Goal: Task Accomplishment & Management: Complete application form

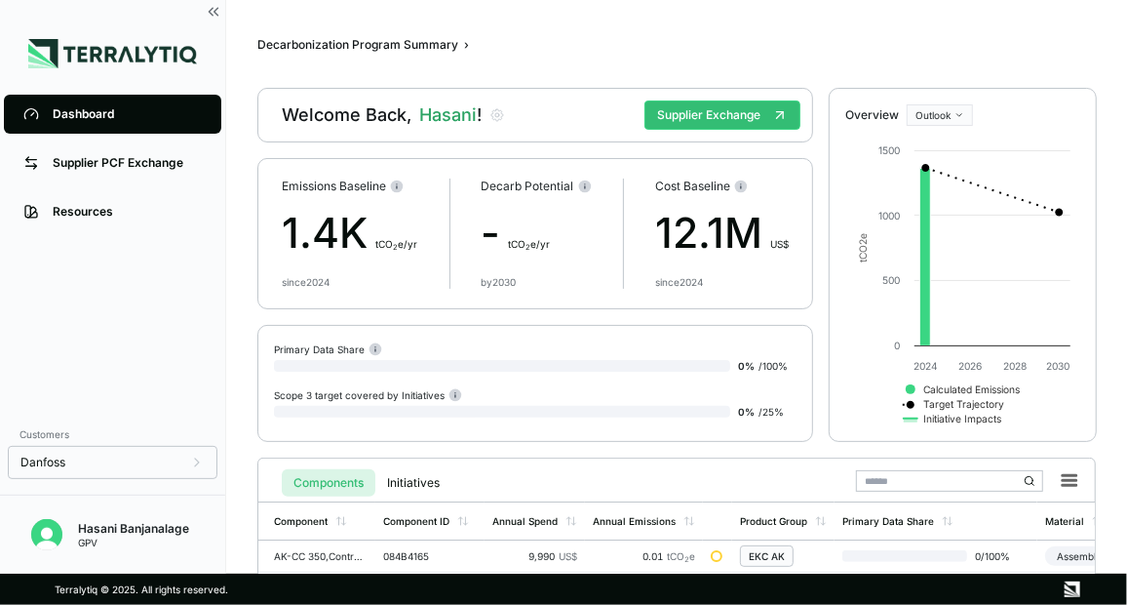
scroll to position [414, 0]
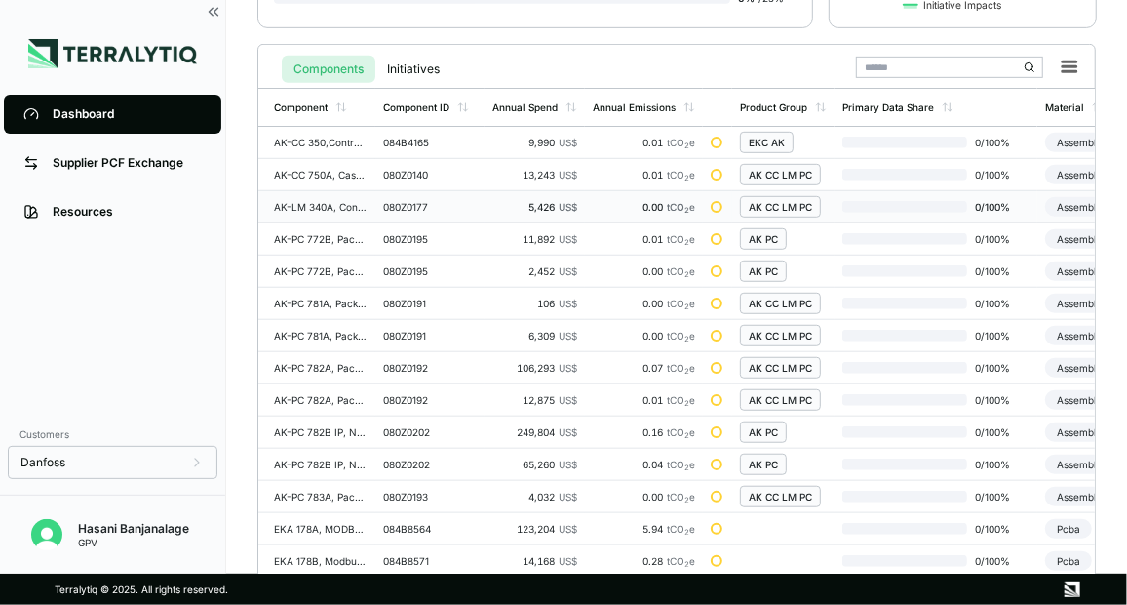
click at [335, 203] on div "AK-LM 340A, Controller, Multipurpose" at bounding box center [321, 207] width 94 height 12
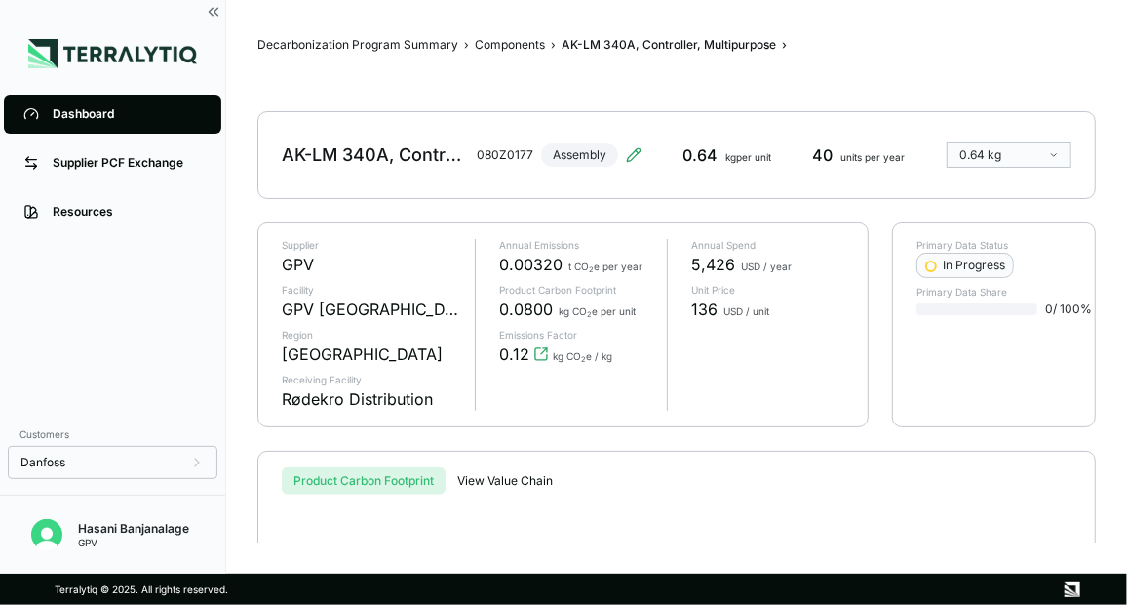
click at [103, 107] on div "Dashboard" at bounding box center [127, 114] width 149 height 16
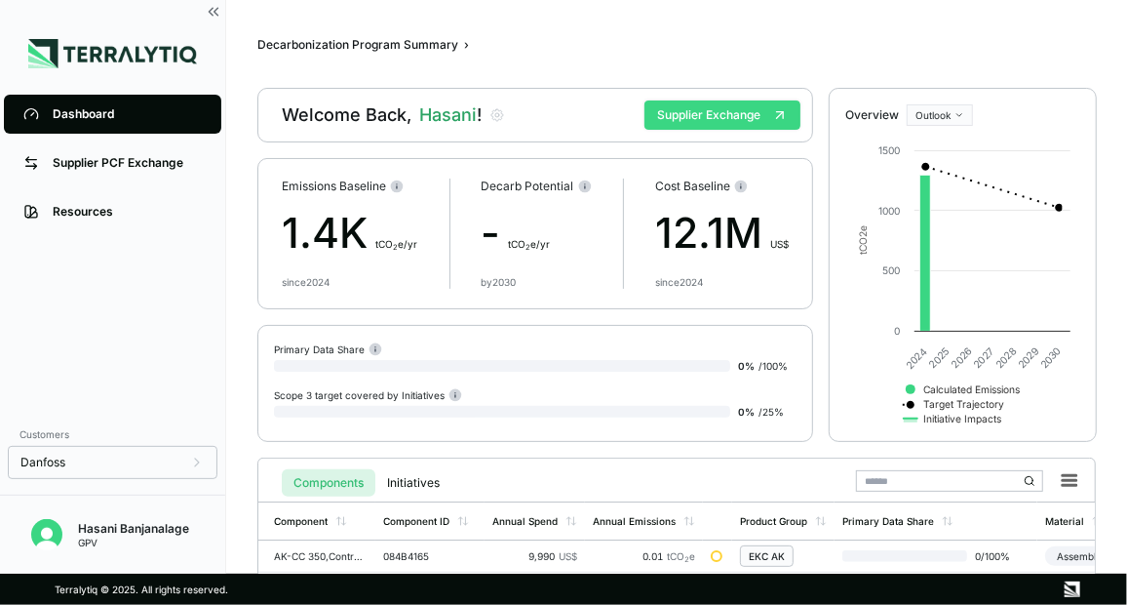
click at [738, 112] on button "Supplier Exchange" at bounding box center [723, 114] width 156 height 29
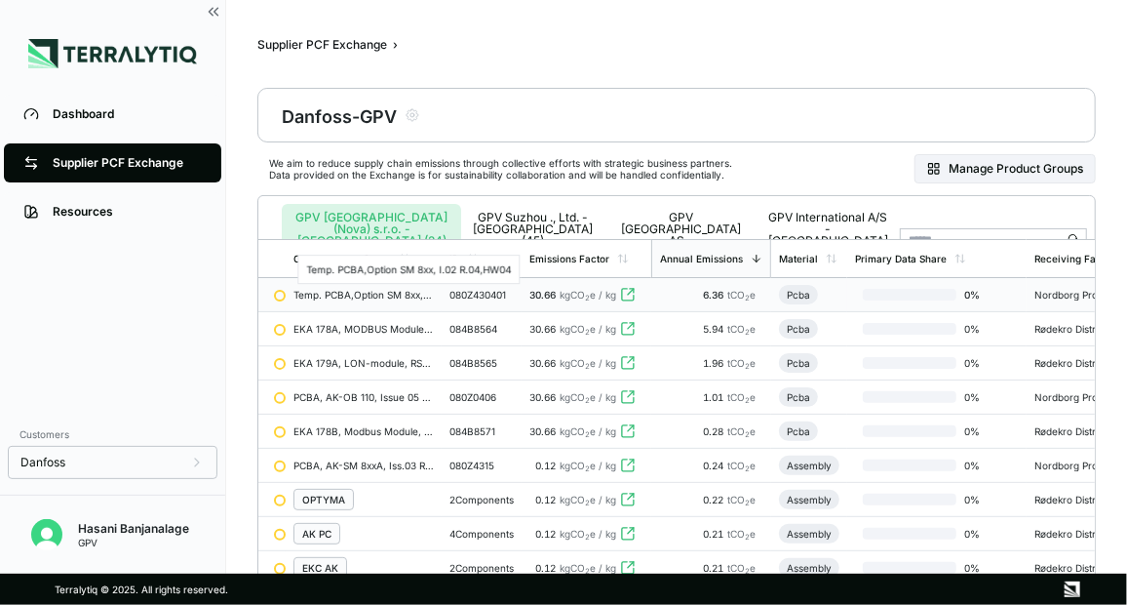
click at [337, 294] on div "Temp. PCBA,Option SM 8xx, I.02 R.04,HW04" at bounding box center [364, 295] width 140 height 12
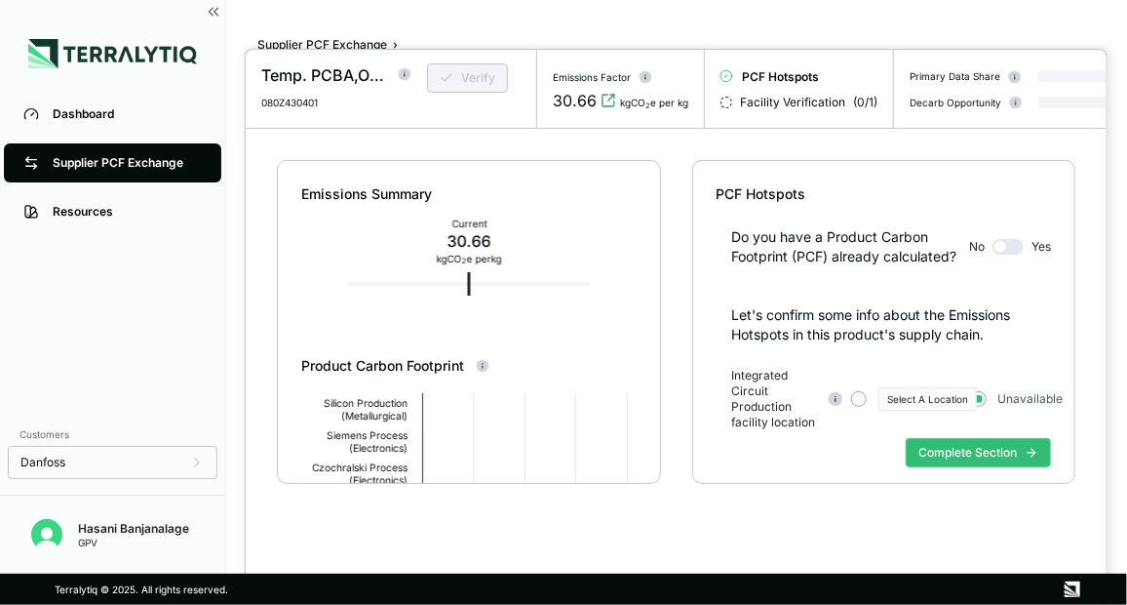
click at [1012, 255] on button "button" at bounding box center [1008, 247] width 31 height 16
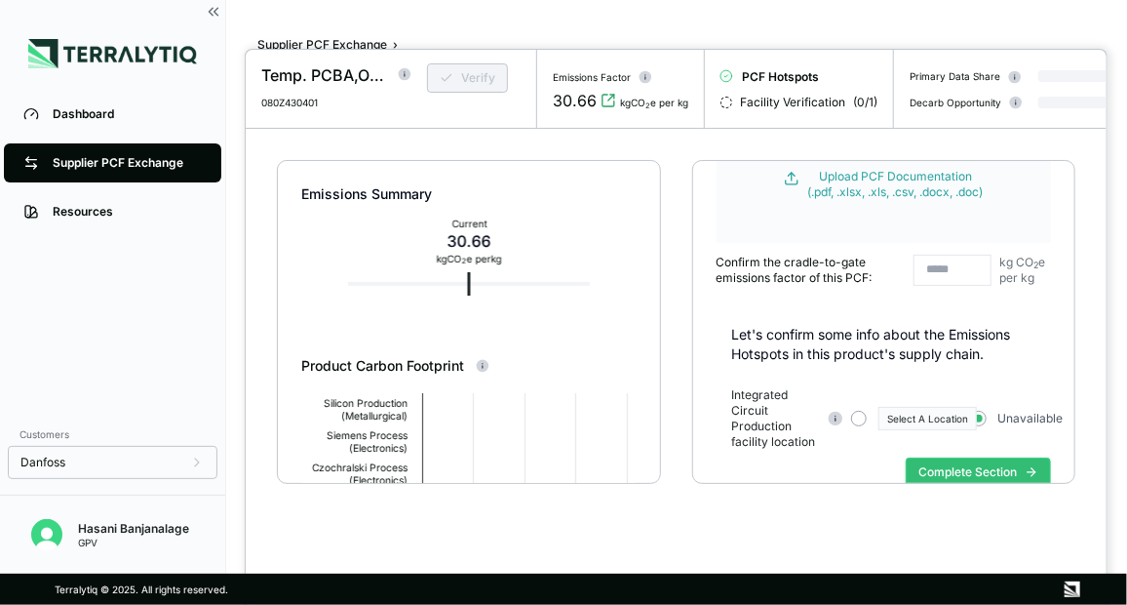
scroll to position [170, 0]
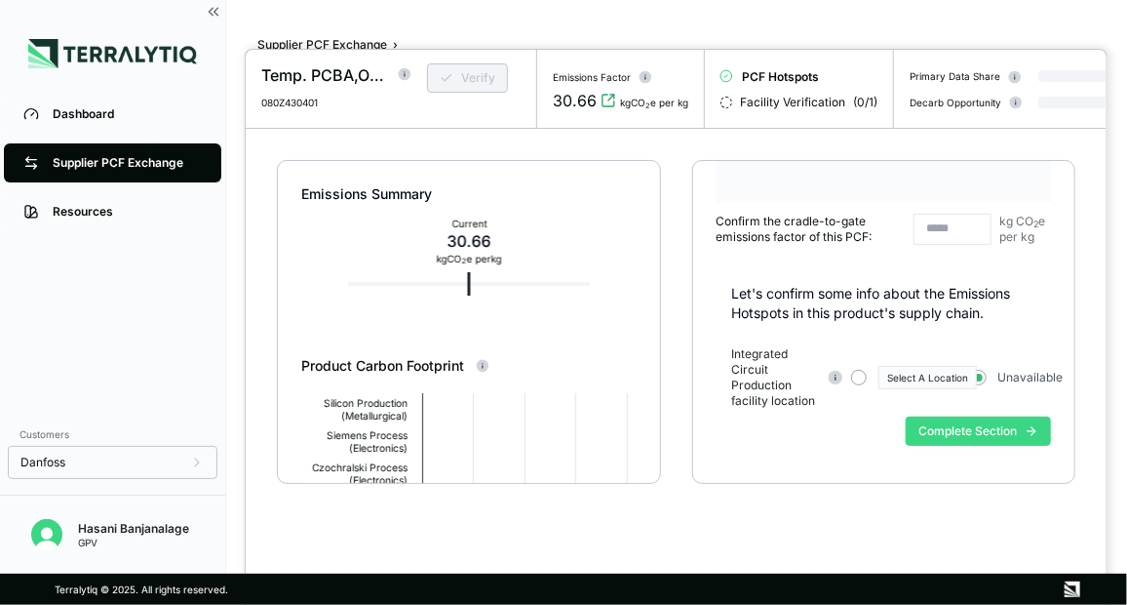
click at [946, 436] on button "Complete Section" at bounding box center [978, 430] width 145 height 29
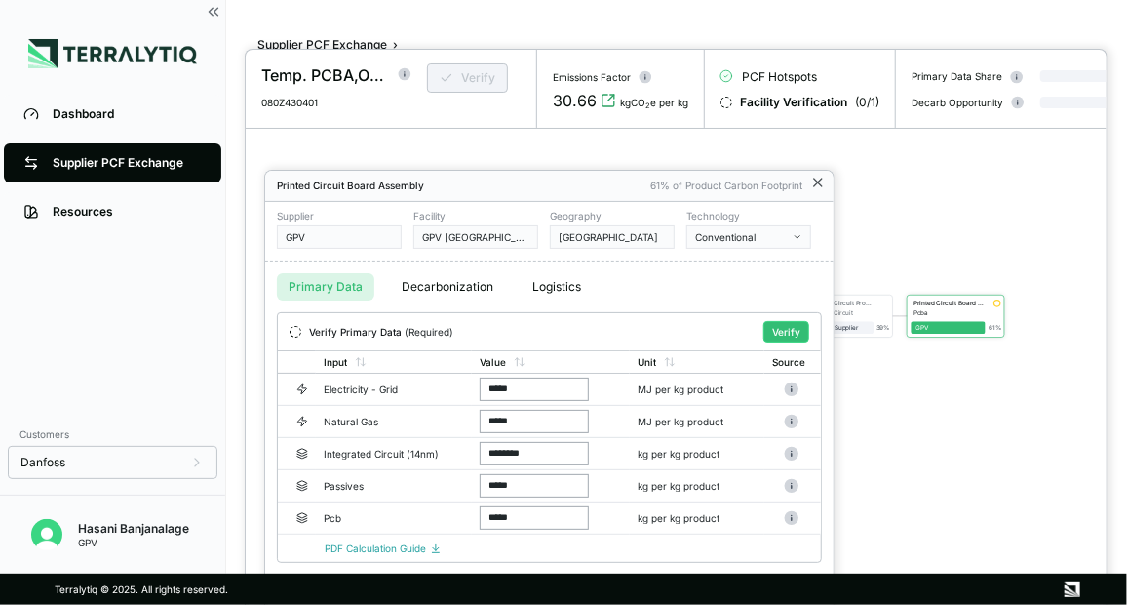
click at [820, 177] on icon at bounding box center [818, 183] width 16 height 16
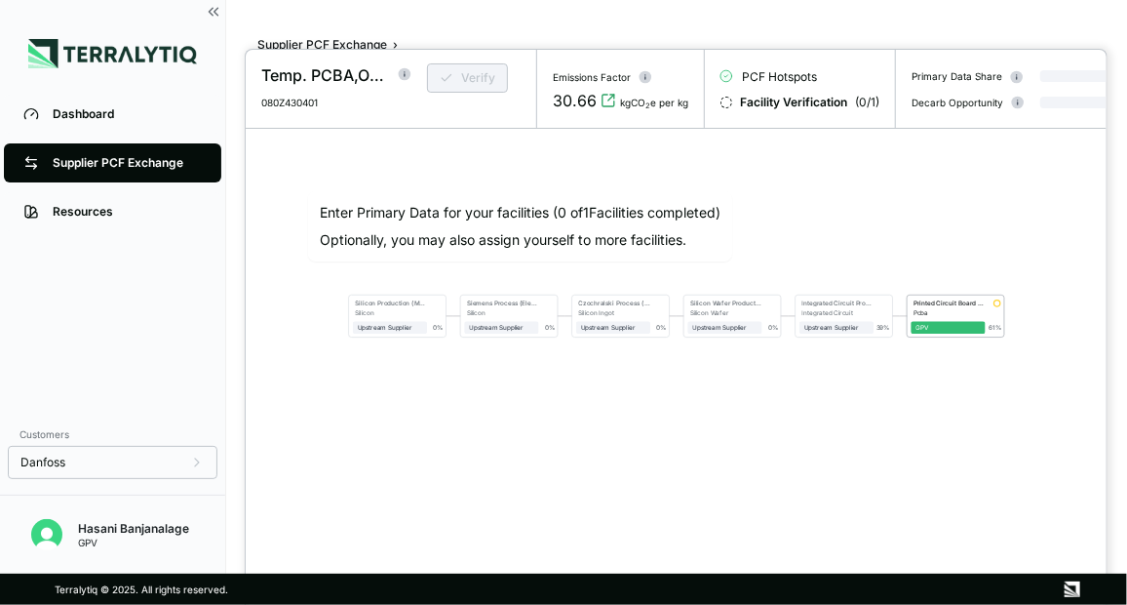
click at [82, 165] on div at bounding box center [563, 302] width 1127 height 605
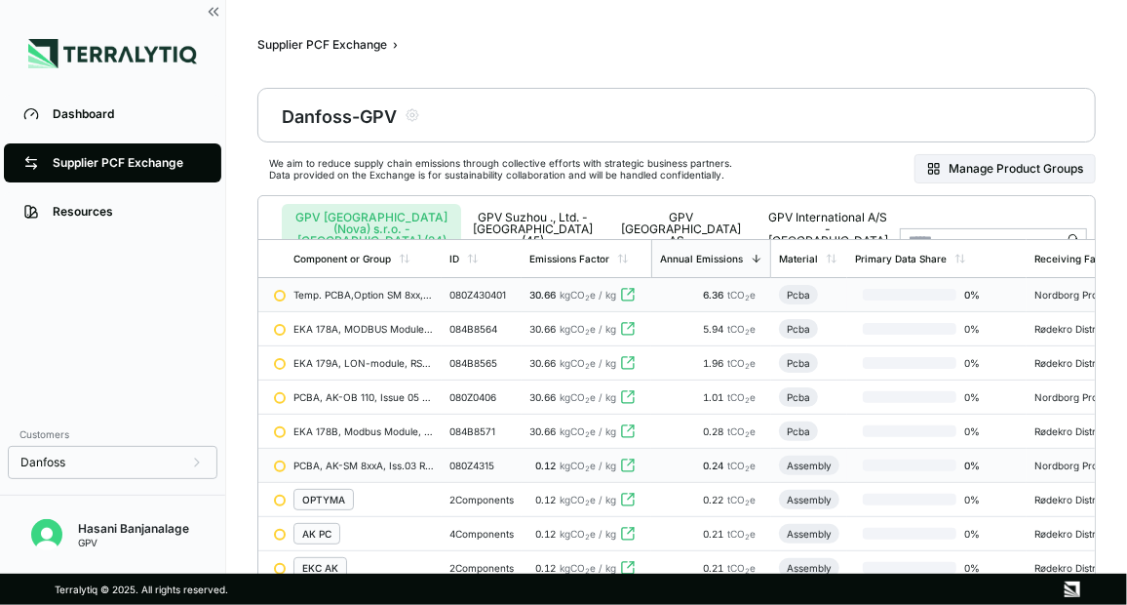
click at [464, 463] on div "080Z4315" at bounding box center [482, 465] width 64 height 12
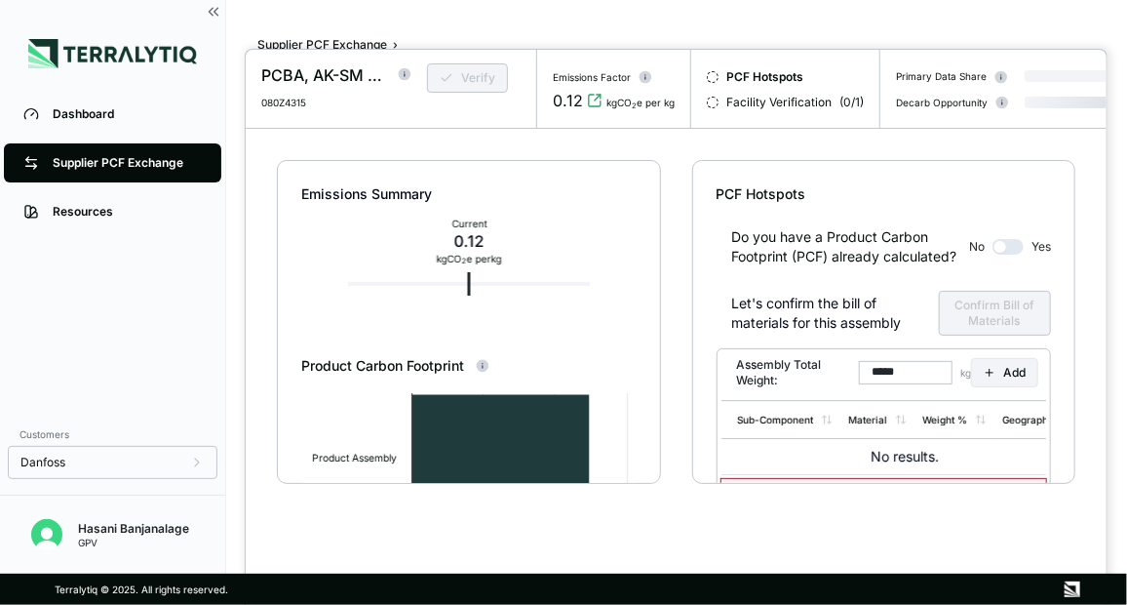
click at [1014, 253] on button "button" at bounding box center [1008, 247] width 31 height 16
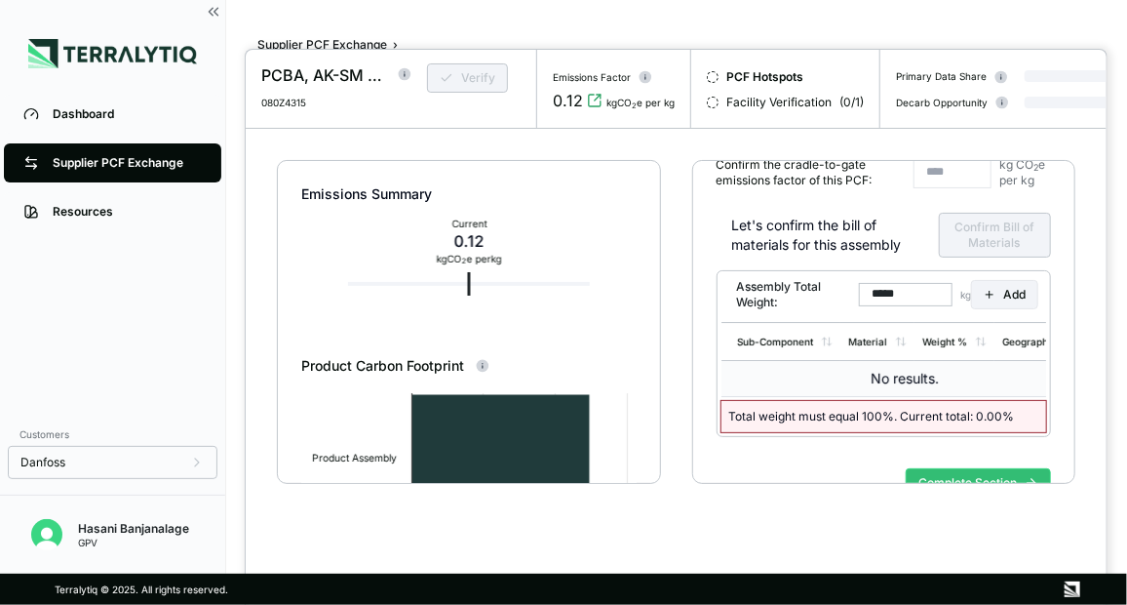
scroll to position [286, 0]
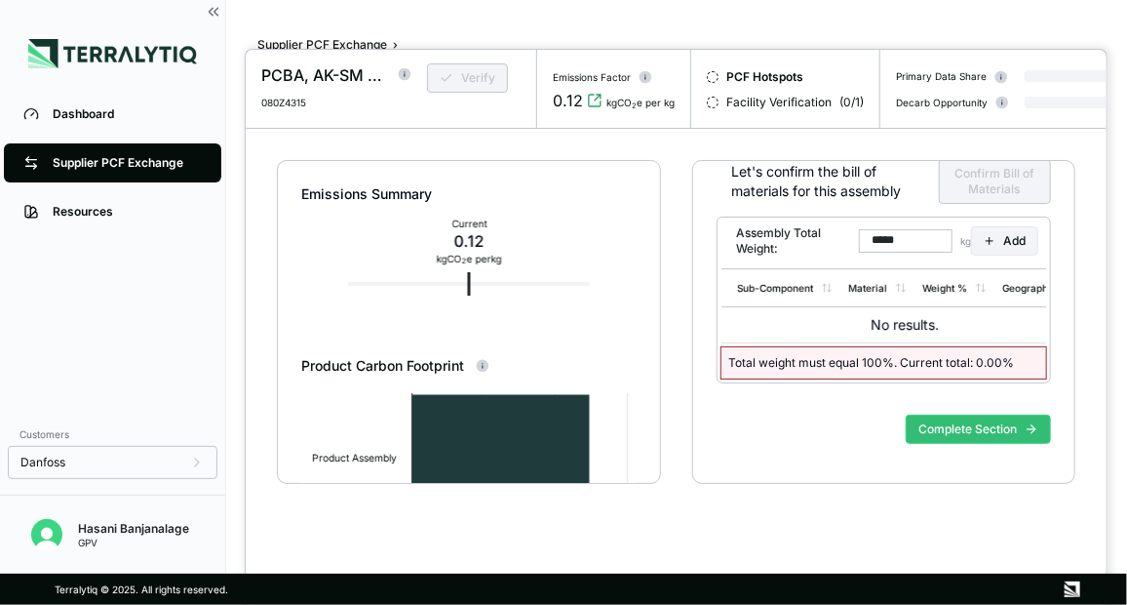
drag, startPoint x: 913, startPoint y: 233, endPoint x: 847, endPoint y: 248, distance: 67.0
click at [847, 248] on div "Assembly Total Weight: ***** kg" at bounding box center [850, 240] width 242 height 31
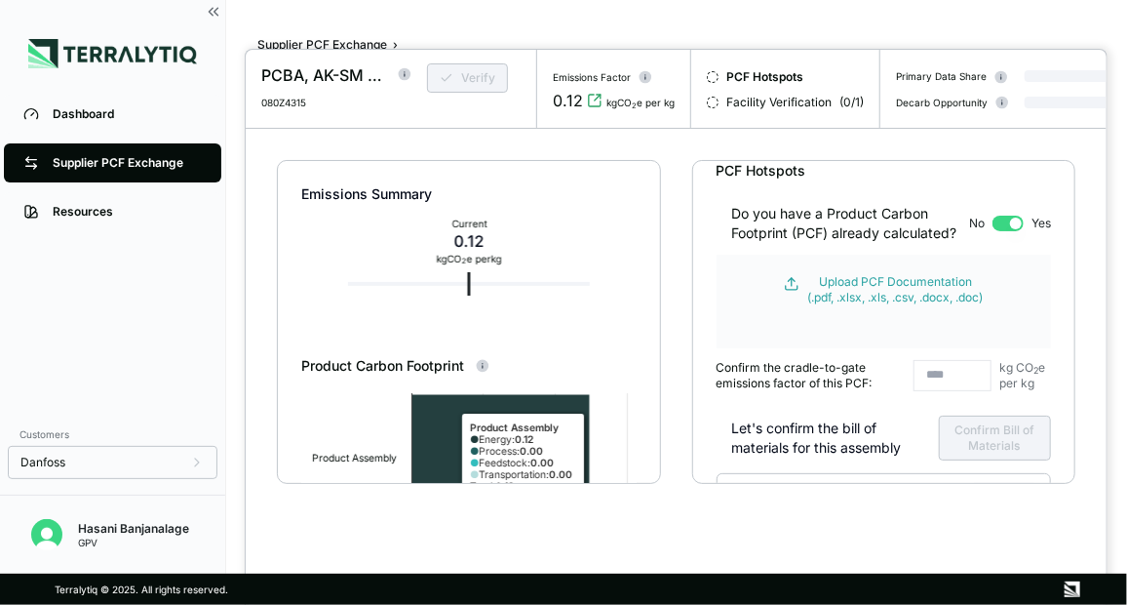
scroll to position [0, 0]
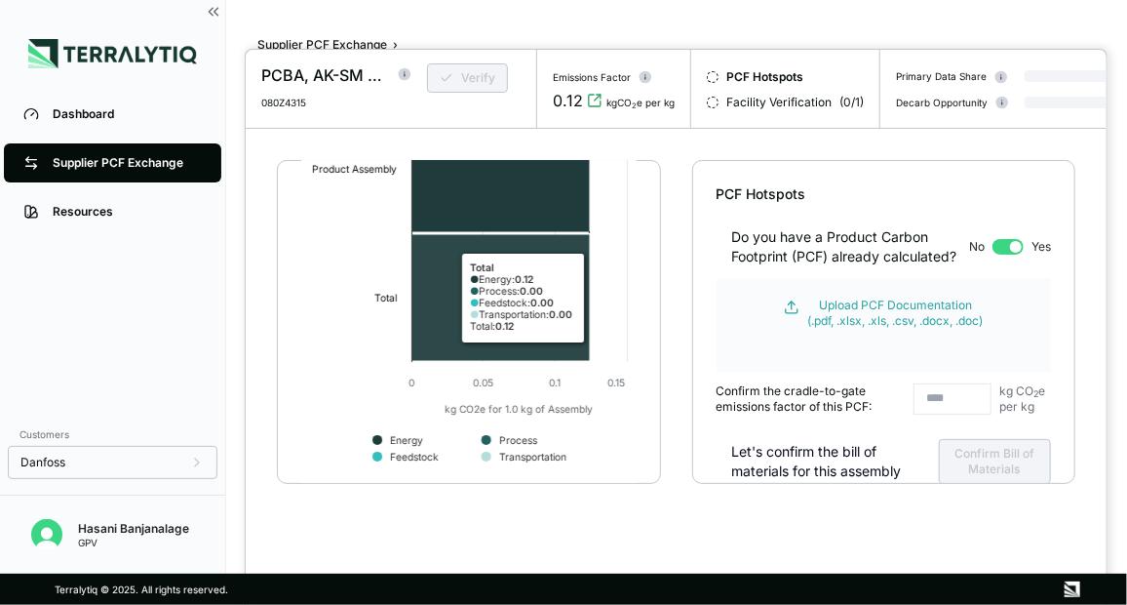
scroll to position [286, 0]
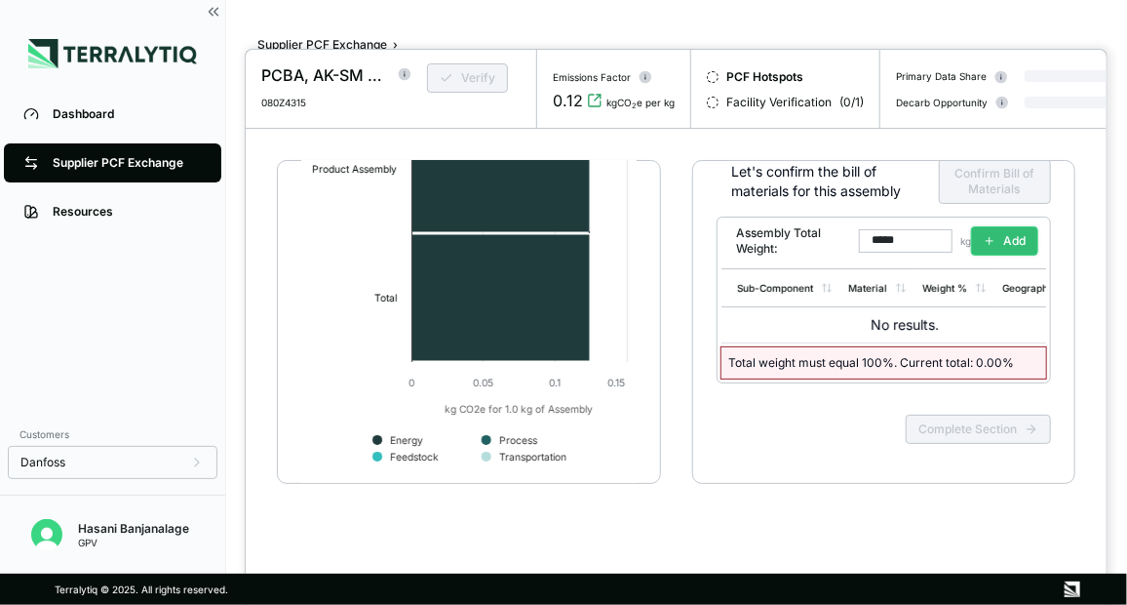
click at [990, 245] on icon at bounding box center [990, 241] width 12 height 12
click at [990, 245] on icon at bounding box center [990, 243] width 12 height 12
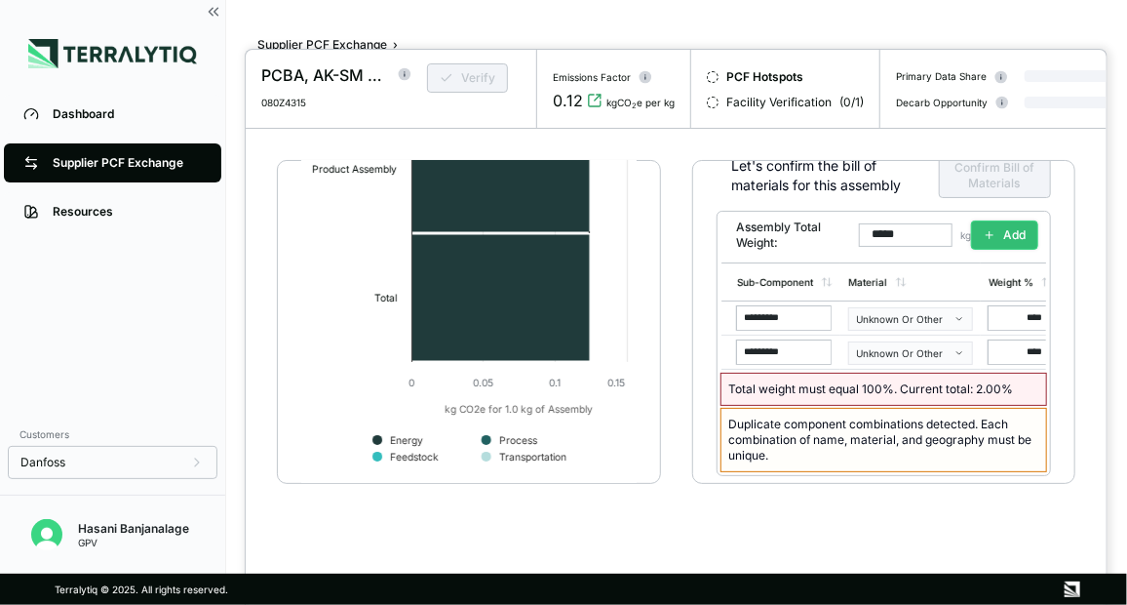
click at [990, 241] on icon at bounding box center [990, 235] width 12 height 12
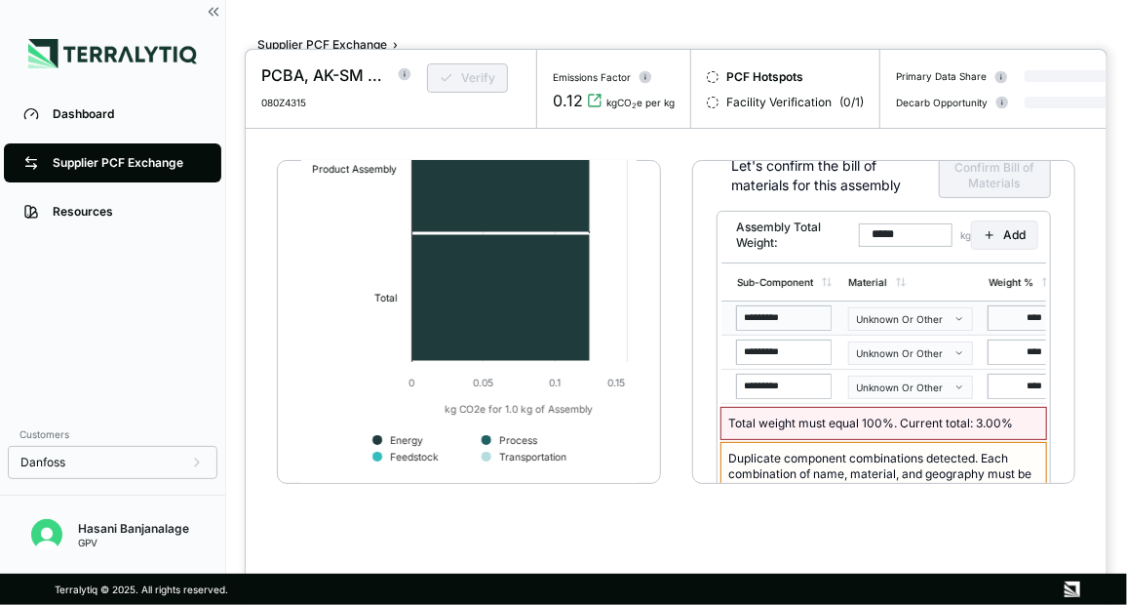
click at [789, 329] on input "*********" at bounding box center [784, 317] width 94 height 23
drag, startPoint x: 798, startPoint y: 326, endPoint x: 661, endPoint y: 330, distance: 136.6
click at [661, 330] on div "Emissions Summary Current 0.12 kg CO 2 e per kg Product Carbon Footprint Create…" at bounding box center [676, 351] width 861 height 445
type input "****"
click at [946, 325] on div "Unknown Or Other" at bounding box center [904, 319] width 94 height 12
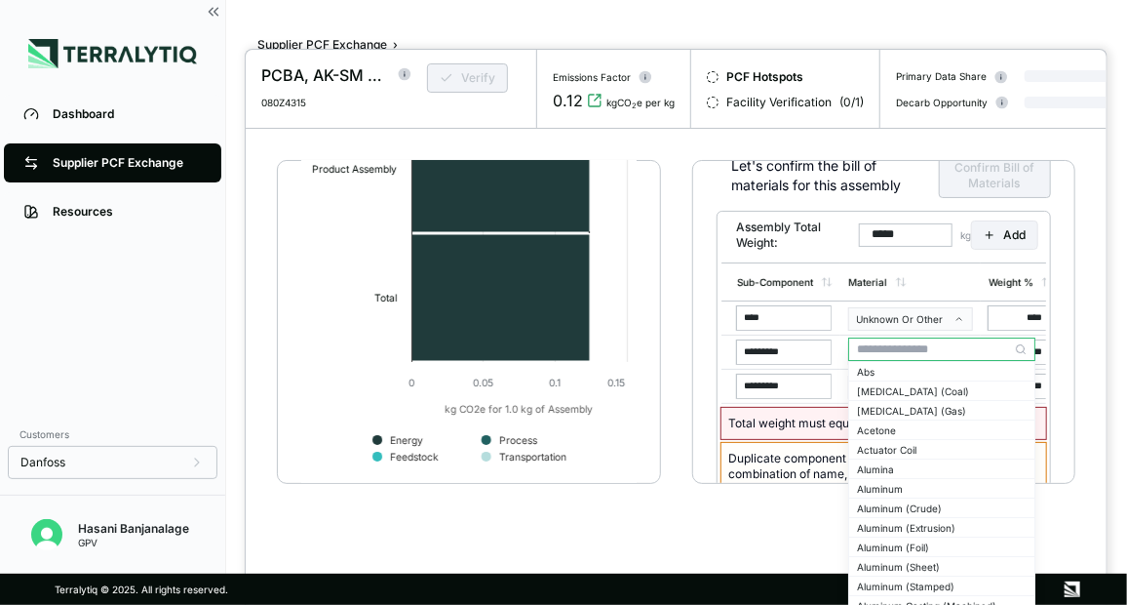
click at [871, 343] on input "text" at bounding box center [941, 348] width 185 height 23
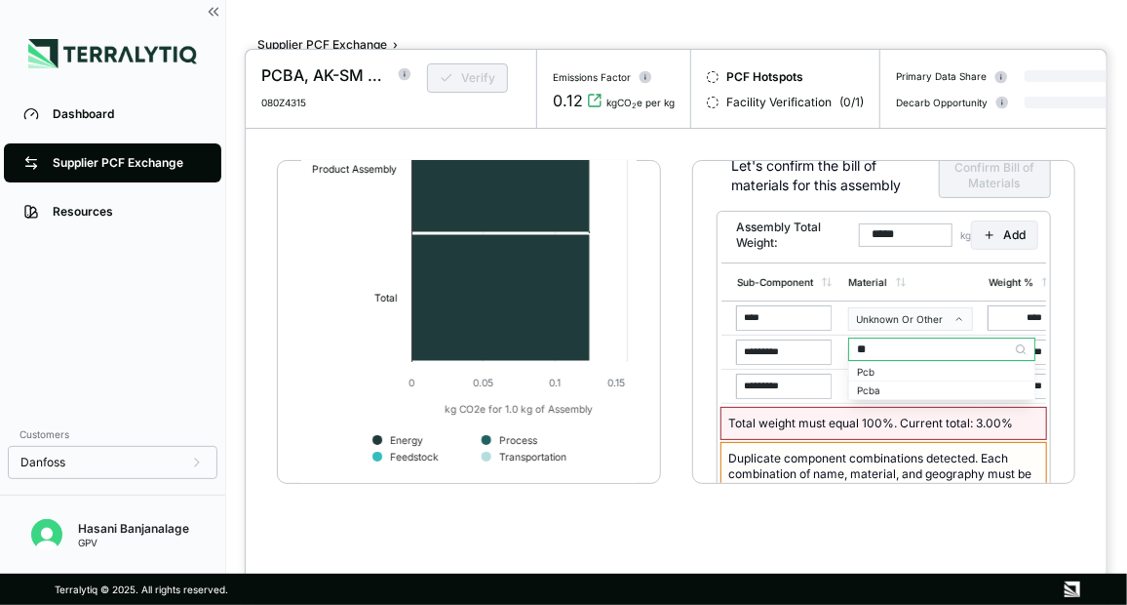
type input "***"
click at [888, 385] on div "Pcba" at bounding box center [942, 390] width 170 height 12
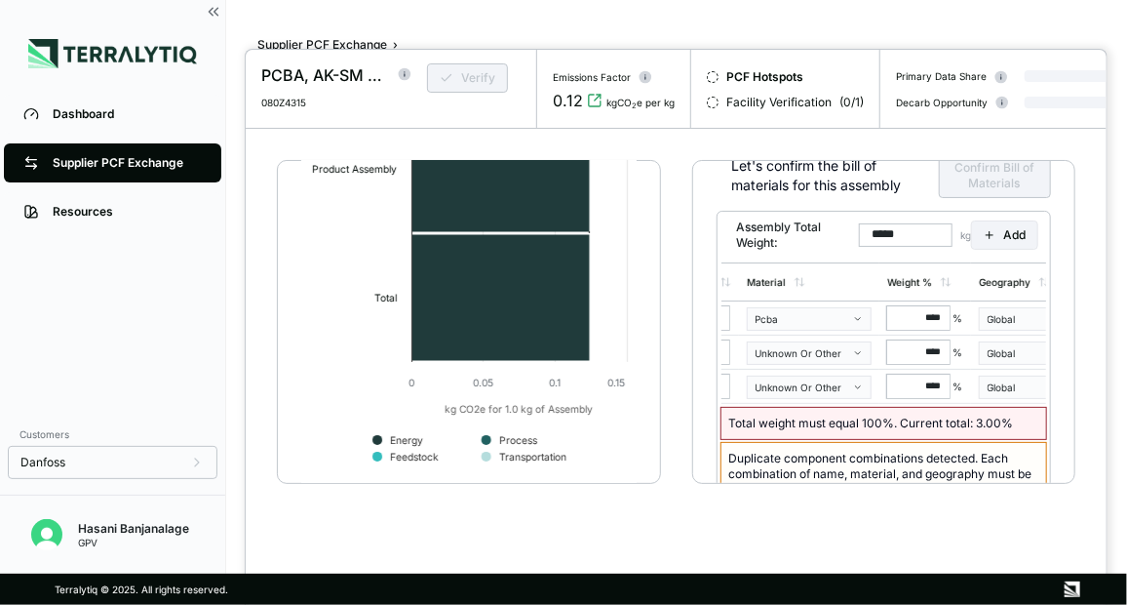
scroll to position [0, 195]
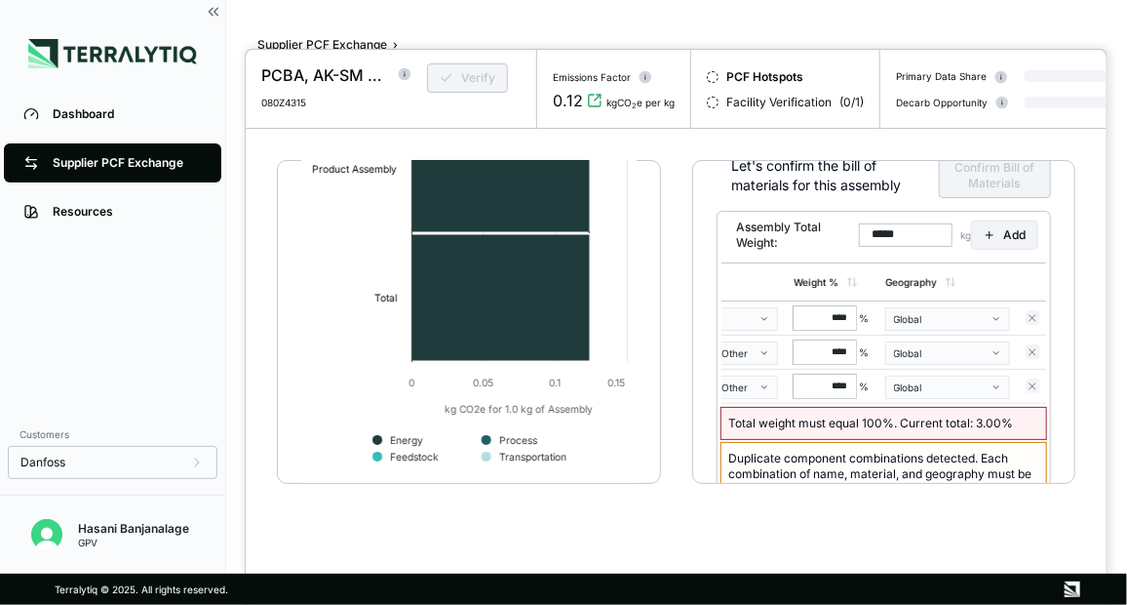
drag, startPoint x: 1018, startPoint y: 331, endPoint x: 1063, endPoint y: 321, distance: 45.9
click at [1063, 321] on div "PCF Hotspots Do you have a Product Carbon Footprint (PCF) already calculated? N…" at bounding box center [883, 322] width 383 height 324
type input "**"
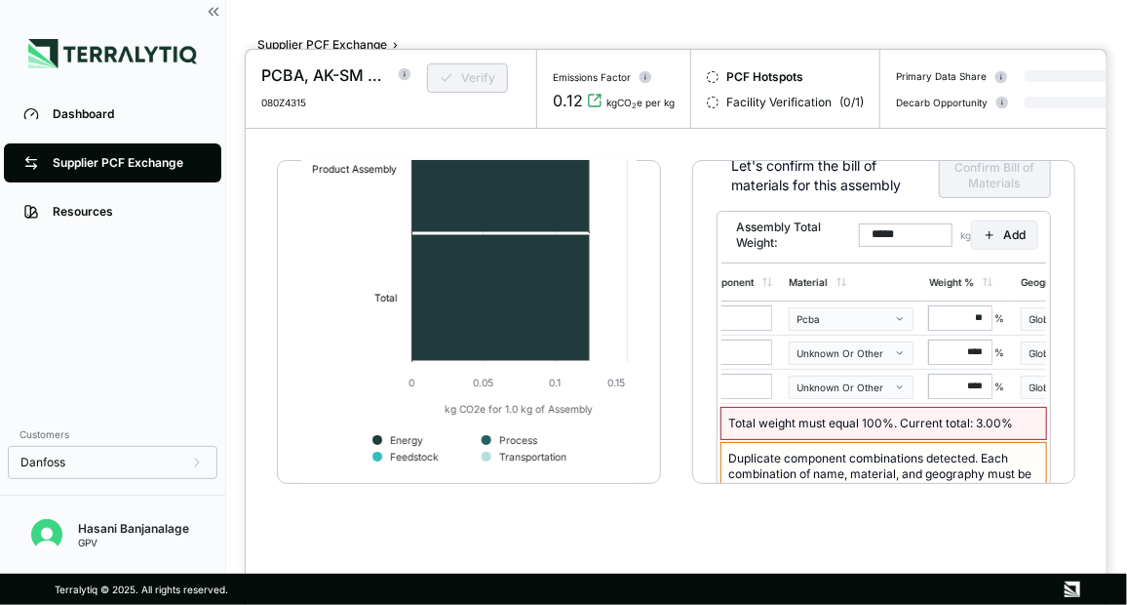
scroll to position [0, 0]
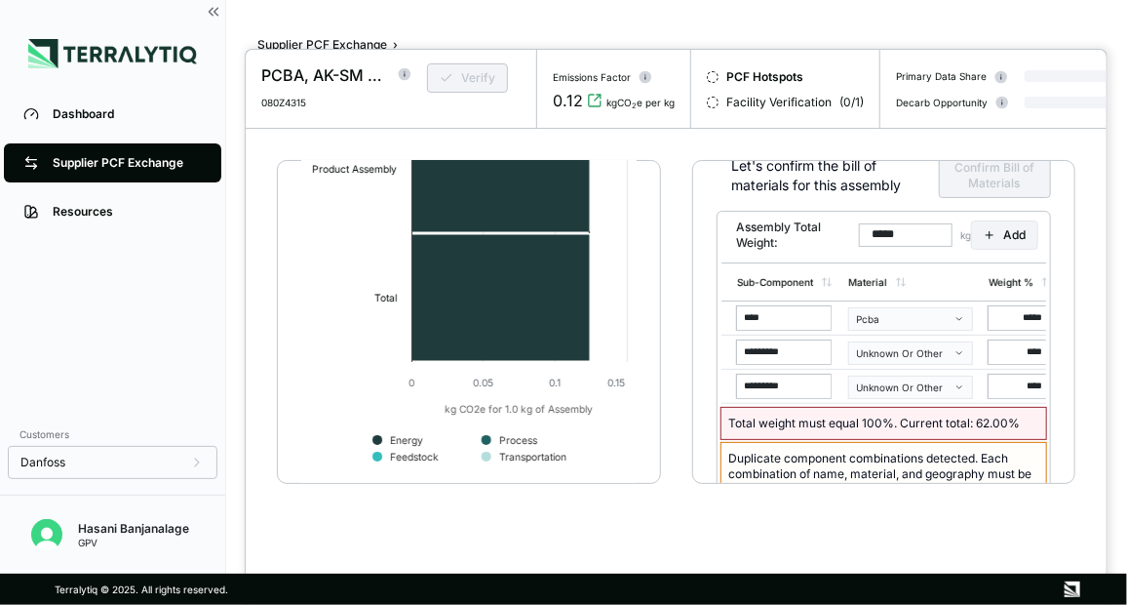
drag, startPoint x: 803, startPoint y: 360, endPoint x: 689, endPoint y: 355, distance: 113.2
click at [689, 355] on div "Emissions Summary Current 0.12 kg CO 2 e per kg Product Carbon Footprint Create…" at bounding box center [676, 351] width 861 height 445
type input "**********"
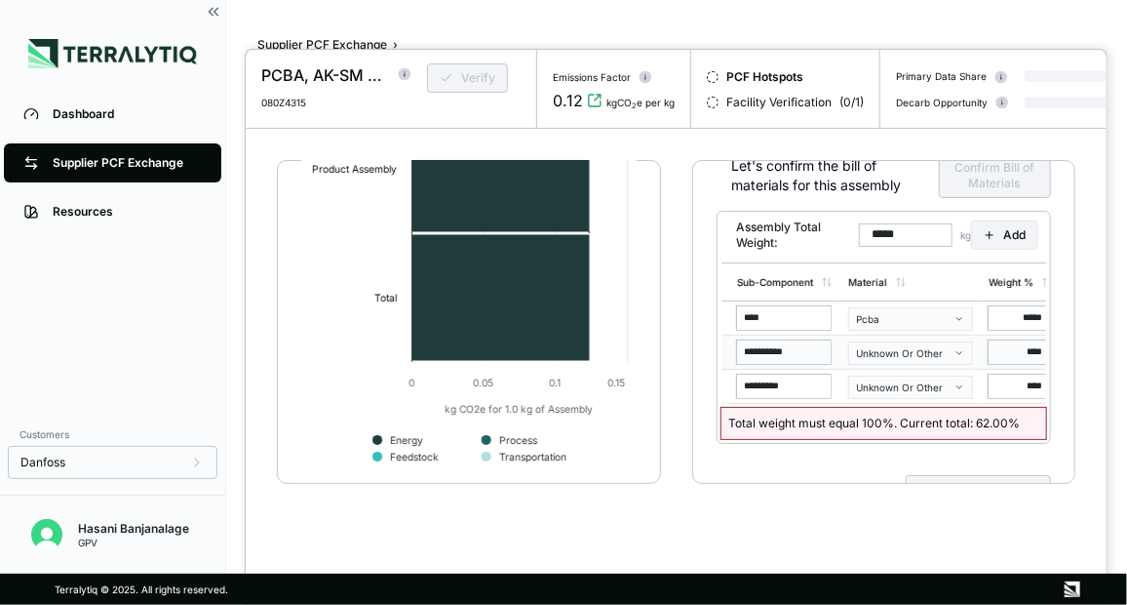
click at [886, 365] on button "Unknown Or Other" at bounding box center [910, 352] width 125 height 23
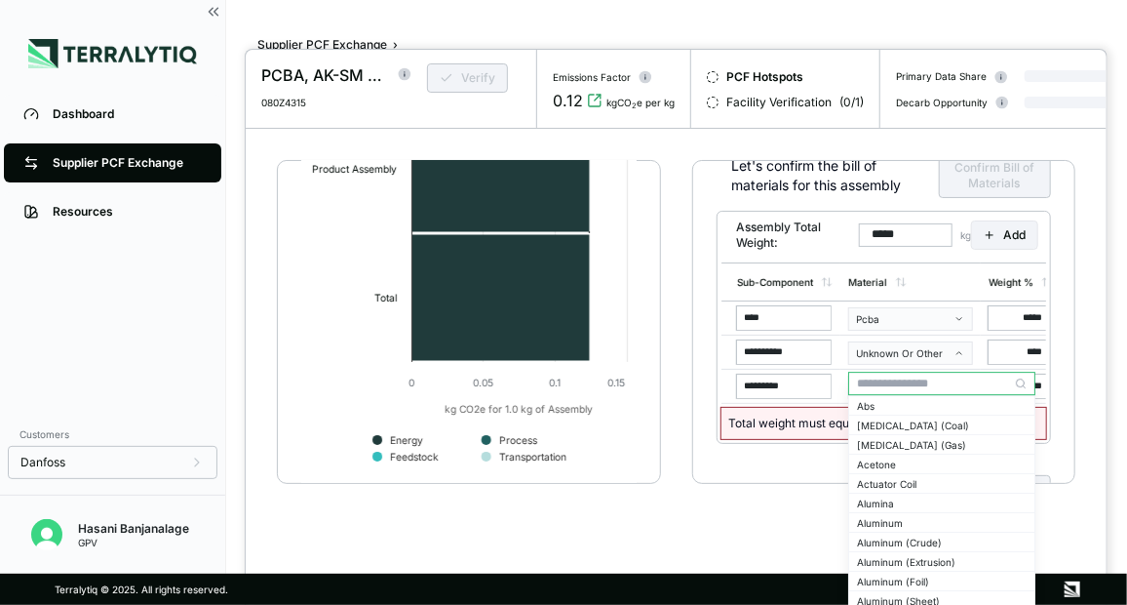
click at [892, 380] on input "text" at bounding box center [941, 383] width 185 height 23
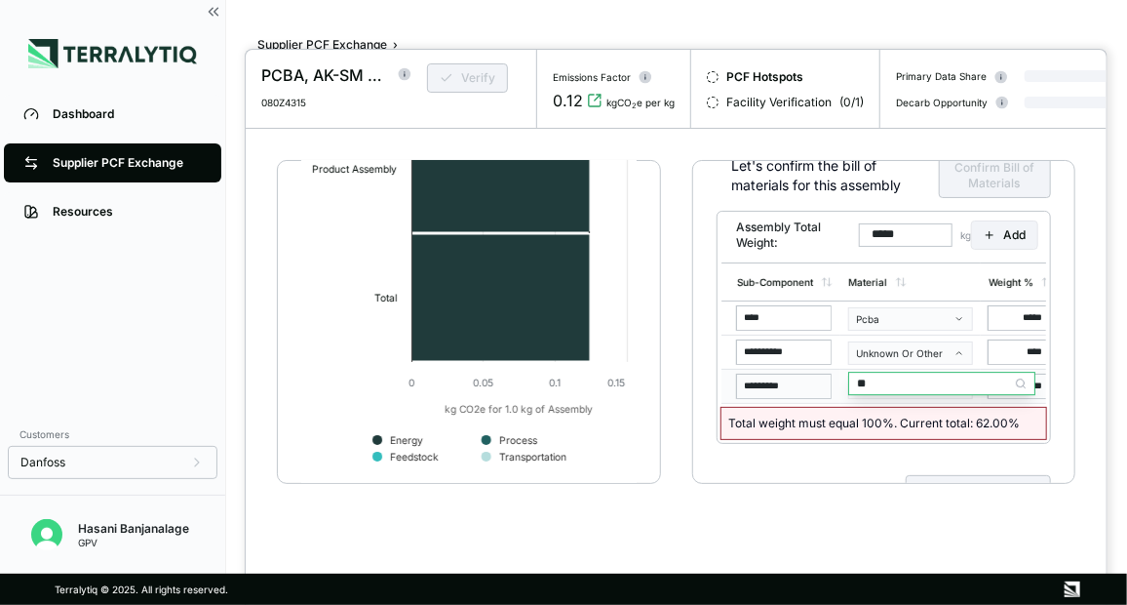
type input "*"
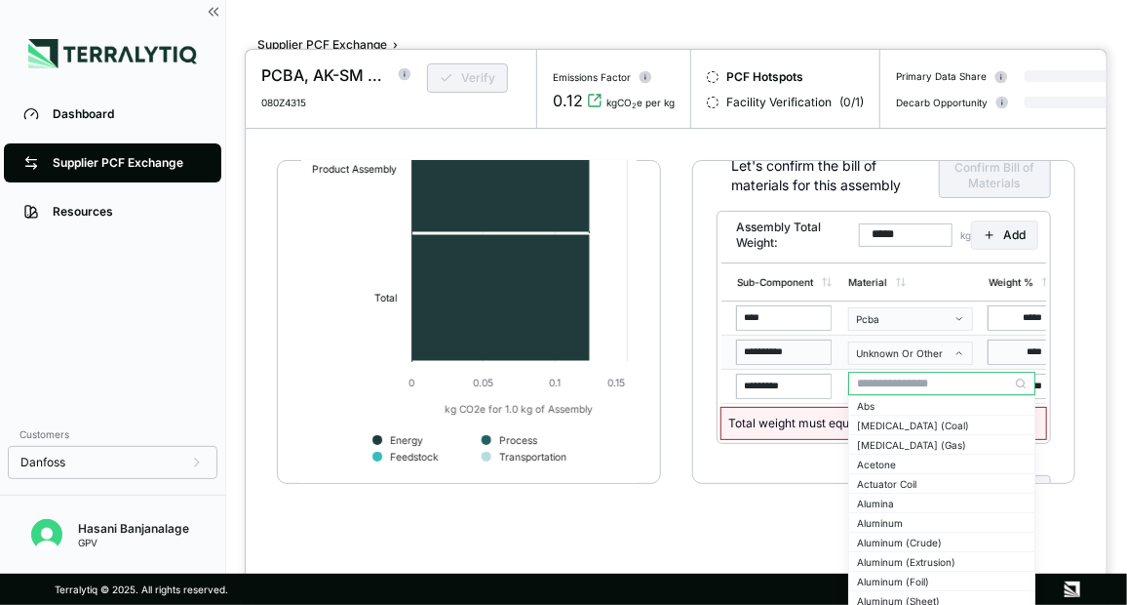
click at [1012, 360] on input "****" at bounding box center [1020, 351] width 62 height 23
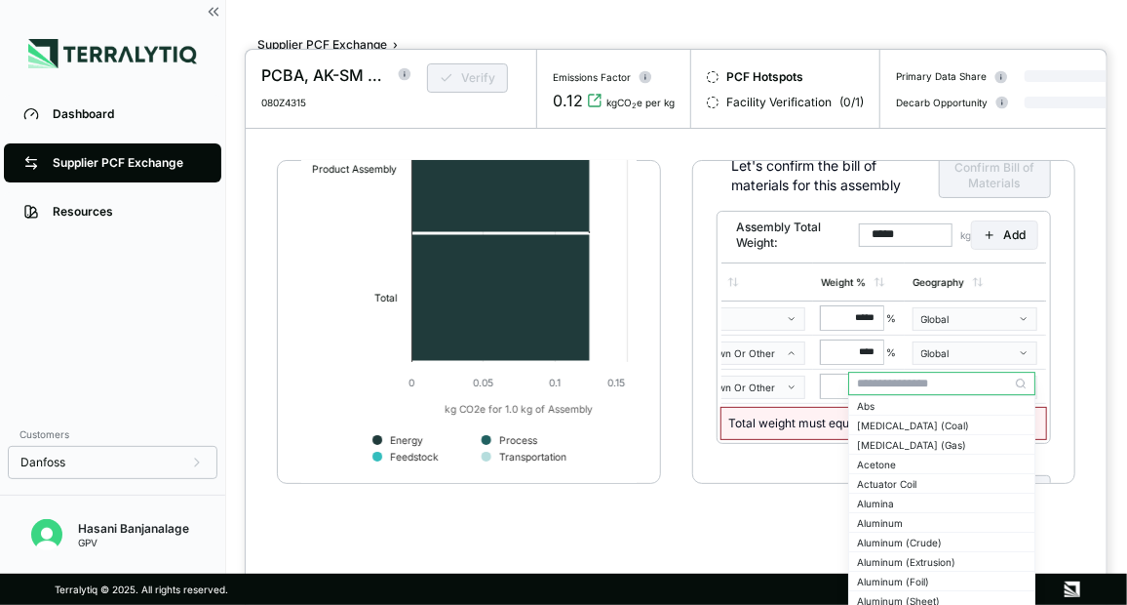
drag, startPoint x: 1012, startPoint y: 360, endPoint x: 1051, endPoint y: 346, distance: 41.3
click at [1050, 346] on div "**********" at bounding box center [884, 350] width 333 height 184
type input "**"
click at [780, 467] on div "**********" at bounding box center [884, 309] width 335 height 315
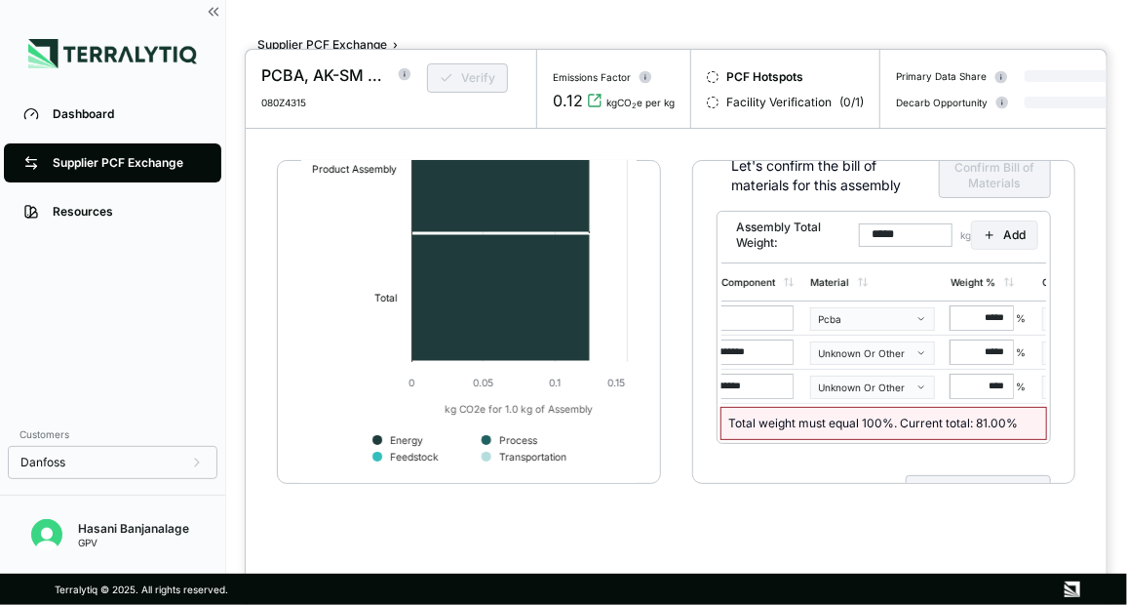
scroll to position [0, 0]
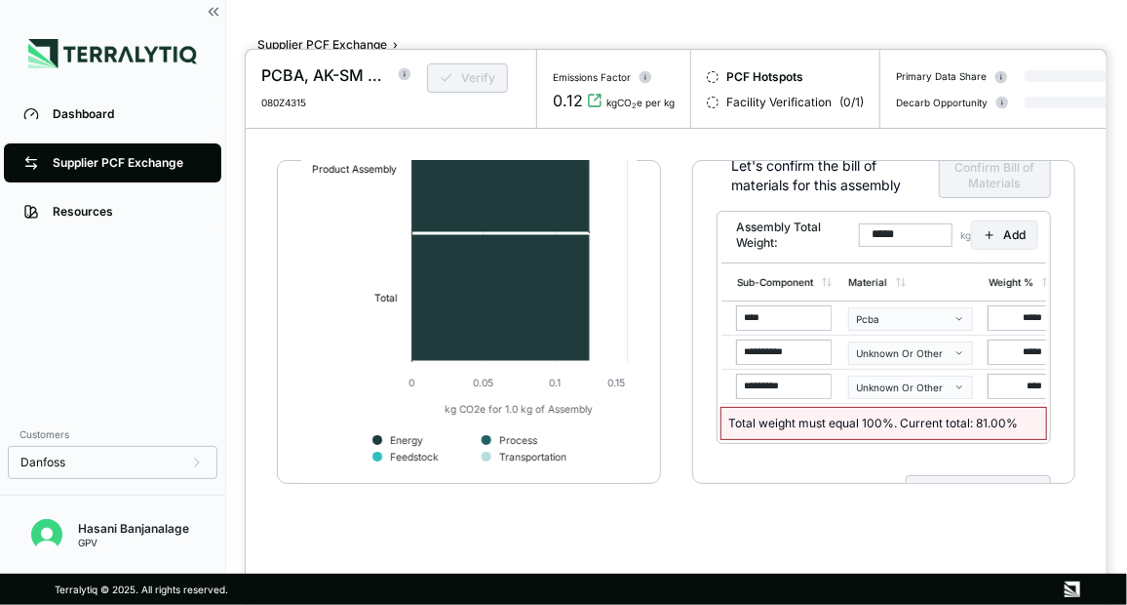
drag, startPoint x: 764, startPoint y: 397, endPoint x: 686, endPoint y: 398, distance: 78.0
click at [686, 398] on div "**********" at bounding box center [676, 351] width 861 height 445
type input "**********"
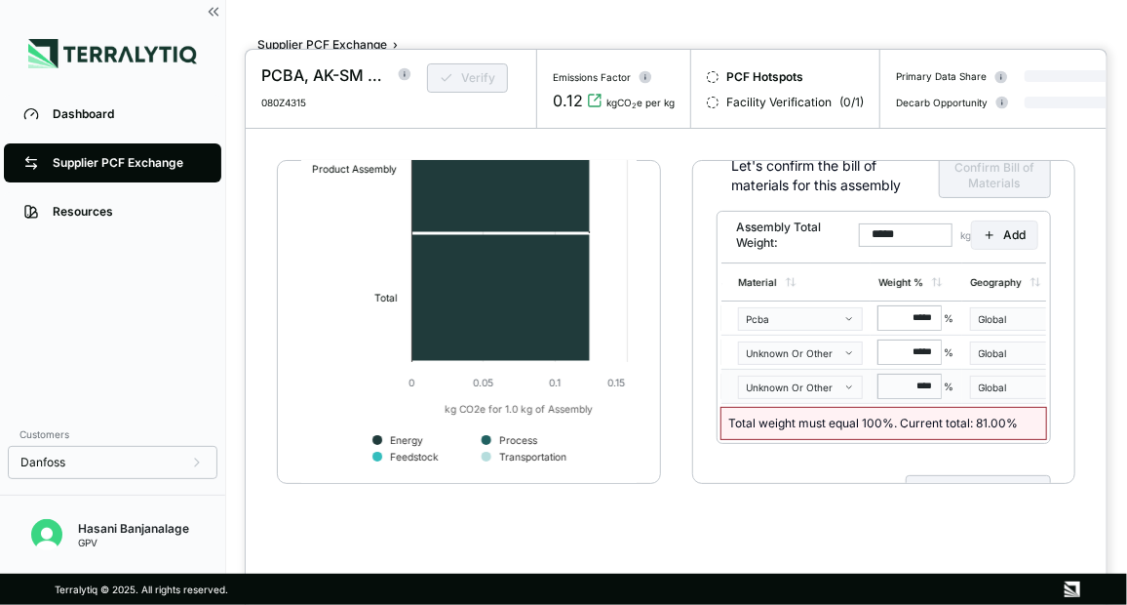
drag, startPoint x: 1020, startPoint y: 393, endPoint x: 1047, endPoint y: 386, distance: 28.1
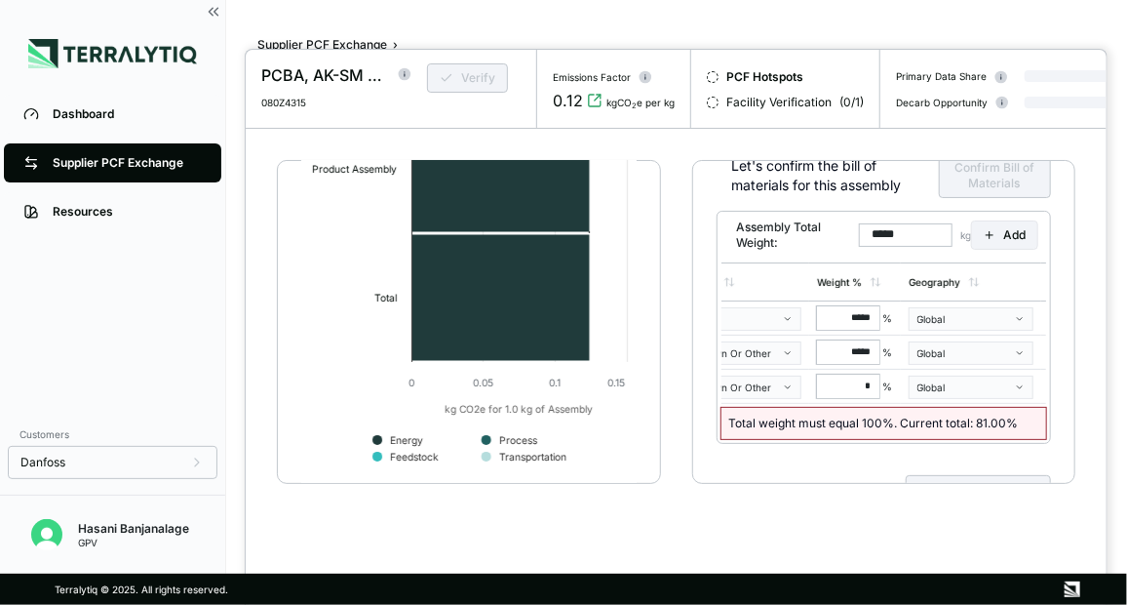
type input "**"
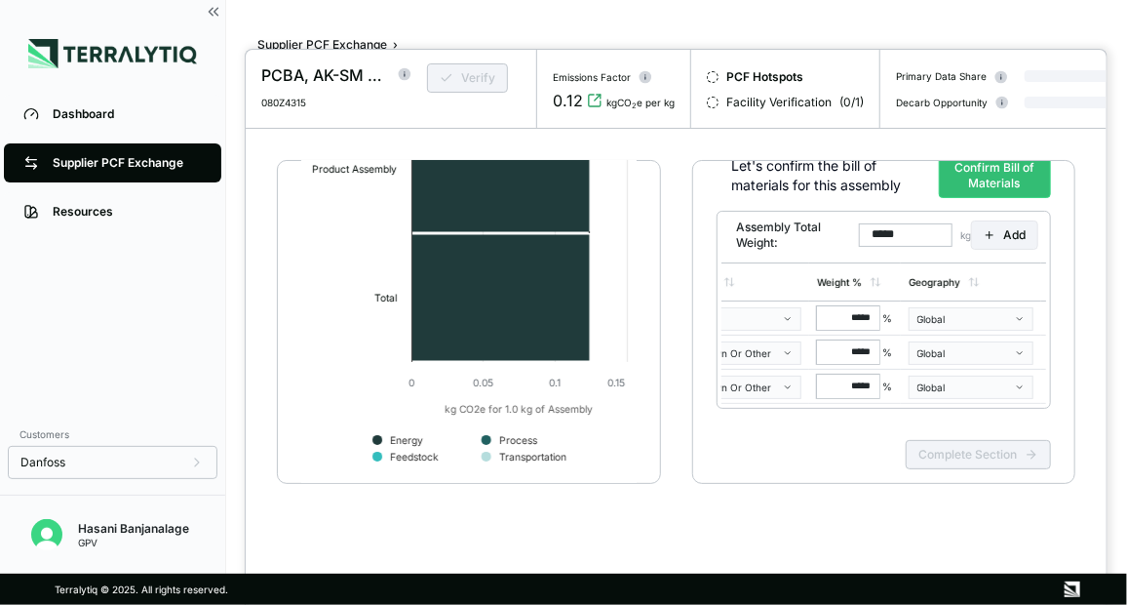
click at [989, 177] on button "Confirm Bill of Materials" at bounding box center [995, 175] width 112 height 45
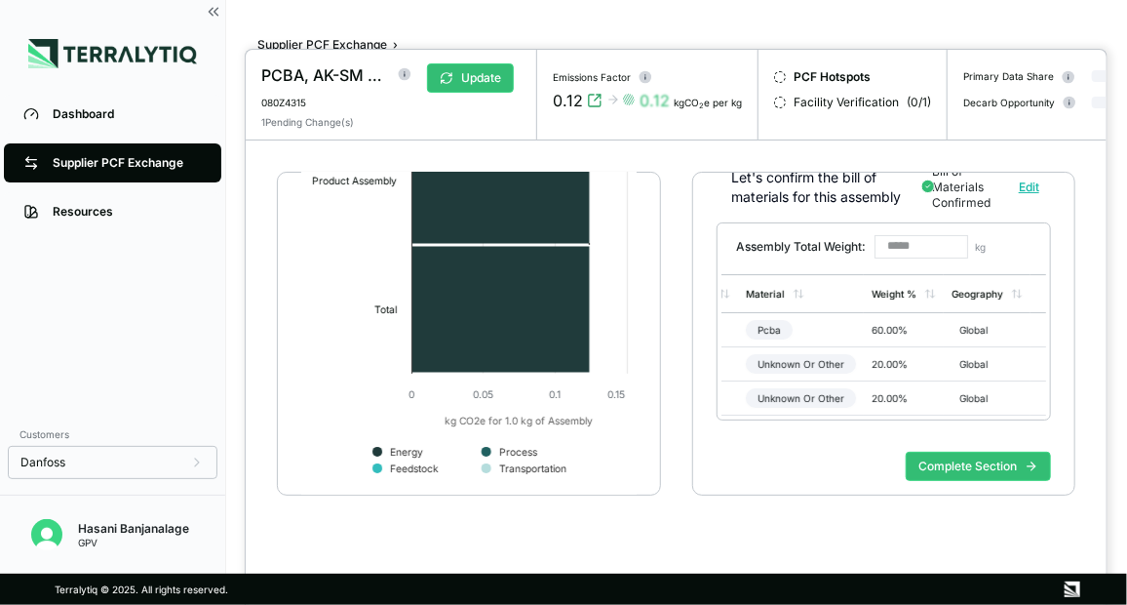
scroll to position [0, 99]
click at [968, 481] on button "Complete Section" at bounding box center [978, 466] width 145 height 29
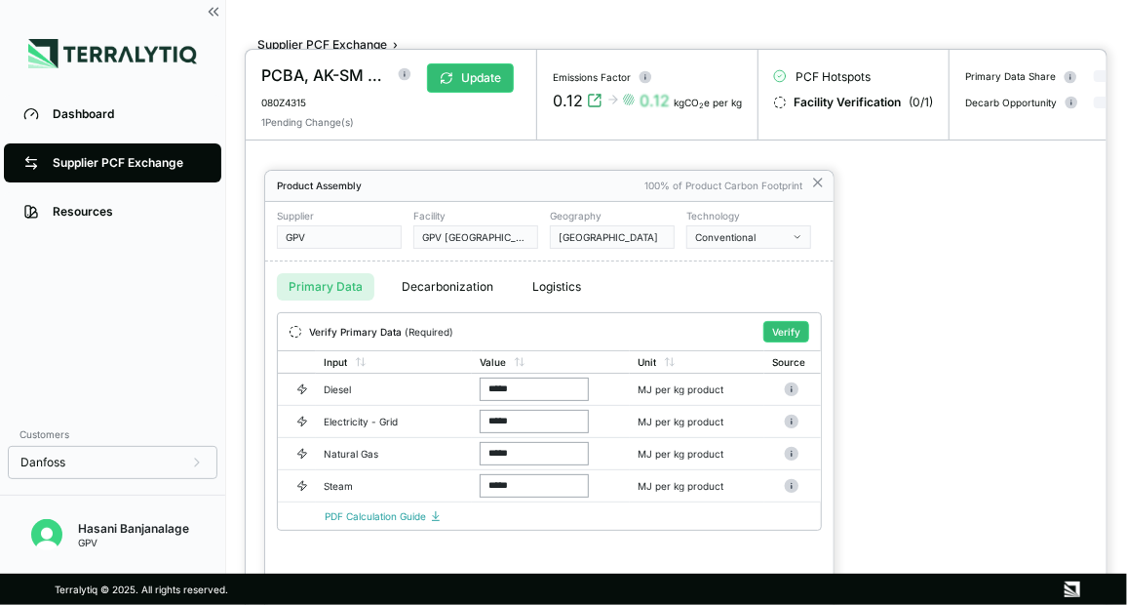
click at [211, 9] on div at bounding box center [563, 302] width 1127 height 605
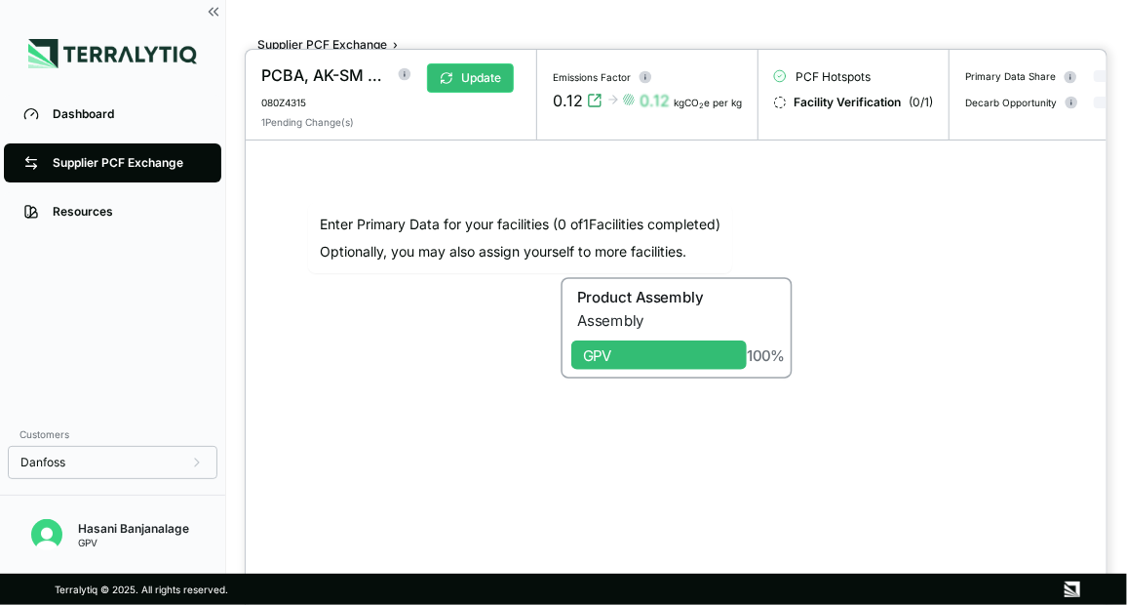
click at [196, 6] on div at bounding box center [563, 302] width 1127 height 605
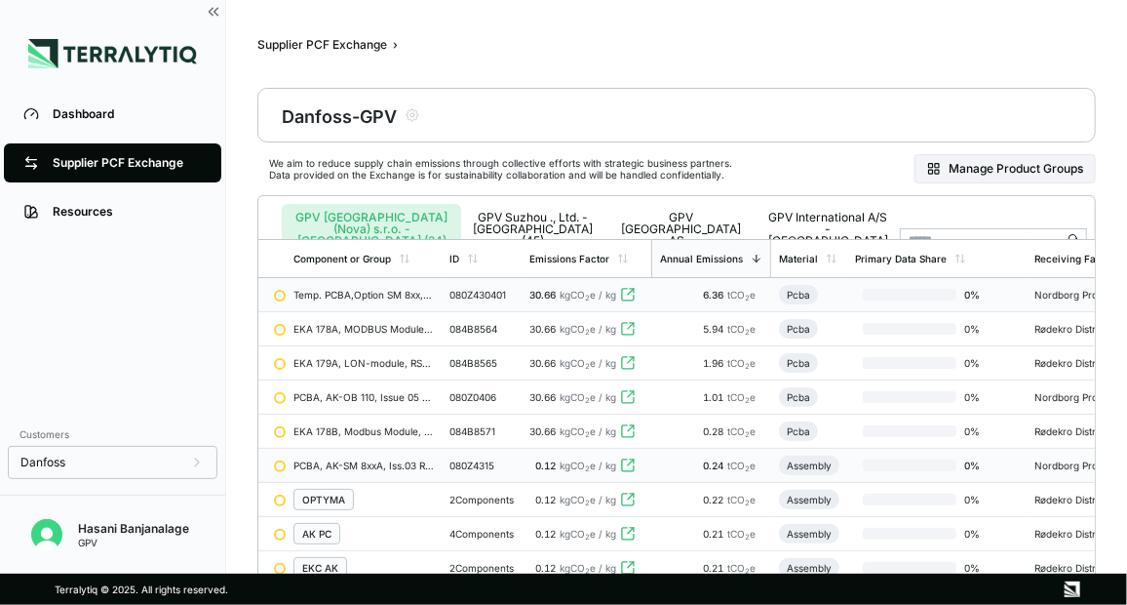
click at [469, 471] on div "080Z4315" at bounding box center [482, 465] width 64 height 12
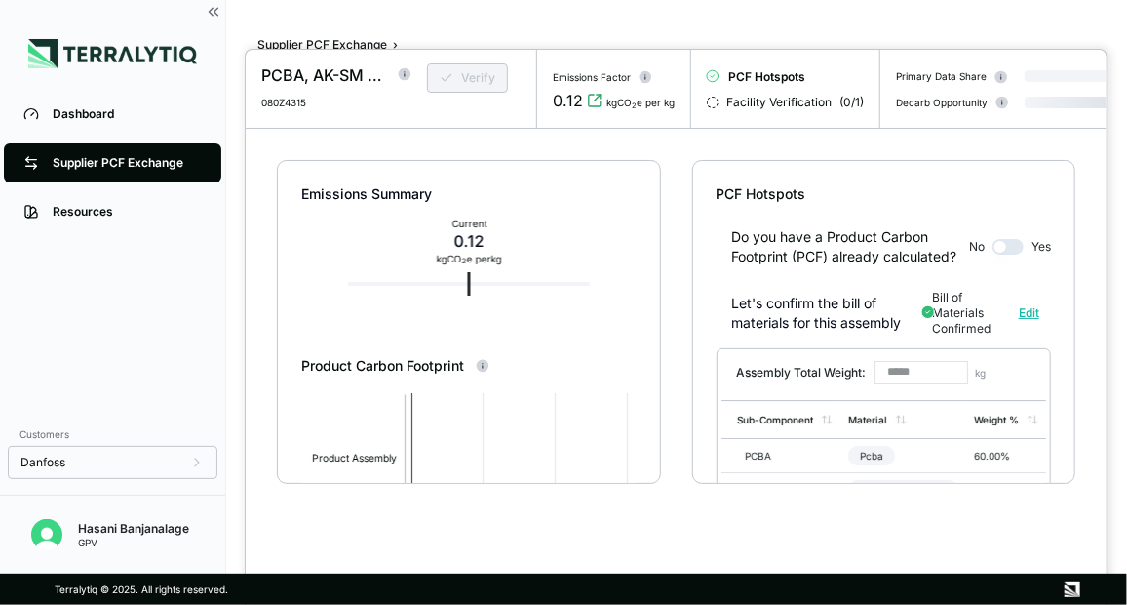
click at [1028, 250] on div "Do you have a Product Carbon Footprint (PCF) already calculated? No Yes" at bounding box center [884, 235] width 335 height 62
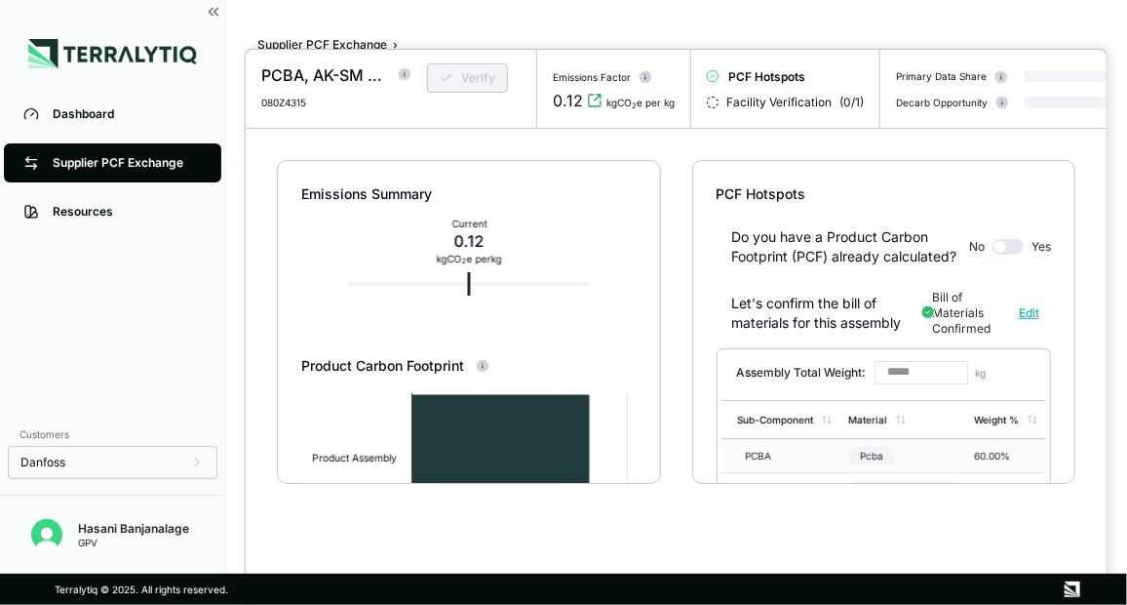
click at [879, 458] on div "Pcba" at bounding box center [871, 456] width 47 height 20
click at [860, 463] on div "Pcba" at bounding box center [871, 456] width 47 height 20
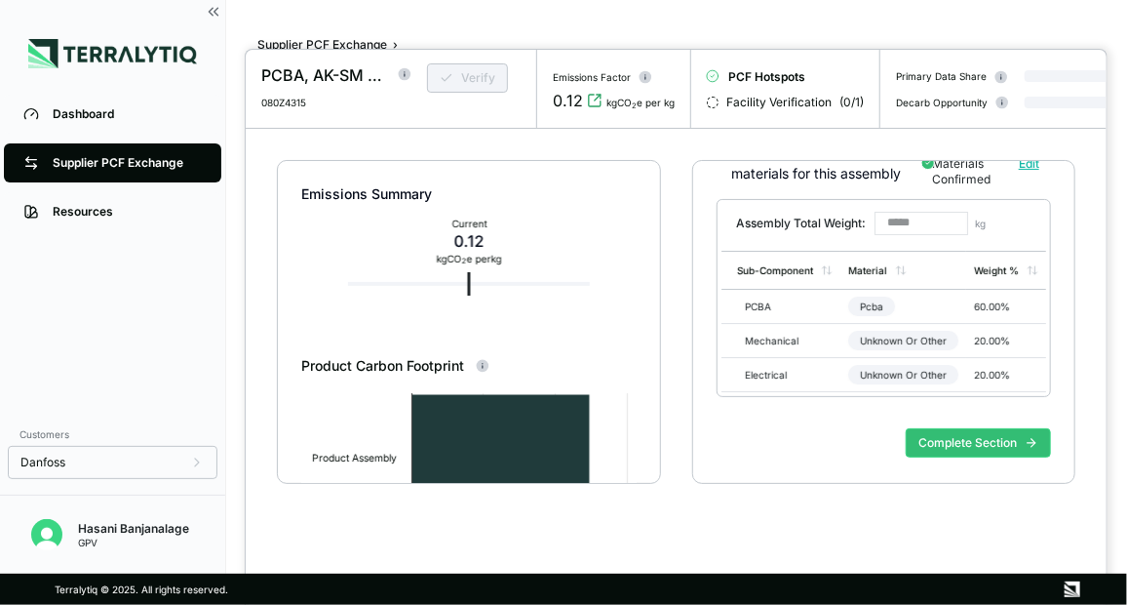
scroll to position [168, 0]
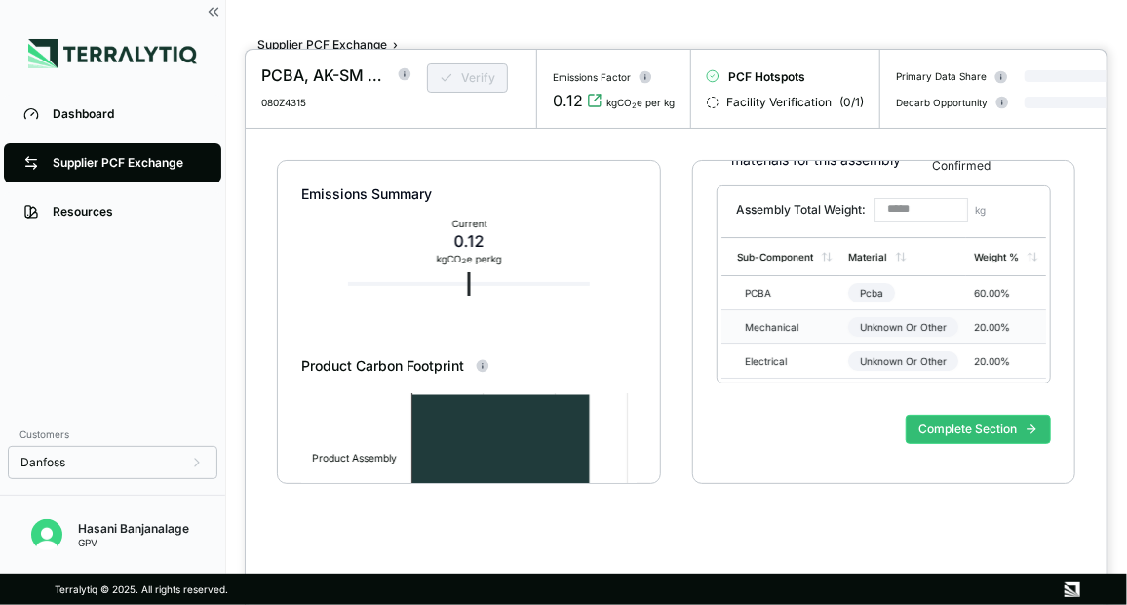
click at [906, 331] on div "Unknown Or Other" at bounding box center [903, 327] width 110 height 20
click at [884, 324] on div "Unknown Or Other" at bounding box center [903, 327] width 110 height 20
click at [862, 288] on div "Pcba" at bounding box center [871, 293] width 47 height 20
click at [886, 355] on div "Unknown Or Other" at bounding box center [903, 361] width 110 height 20
click at [871, 285] on div "Pcba" at bounding box center [871, 293] width 47 height 20
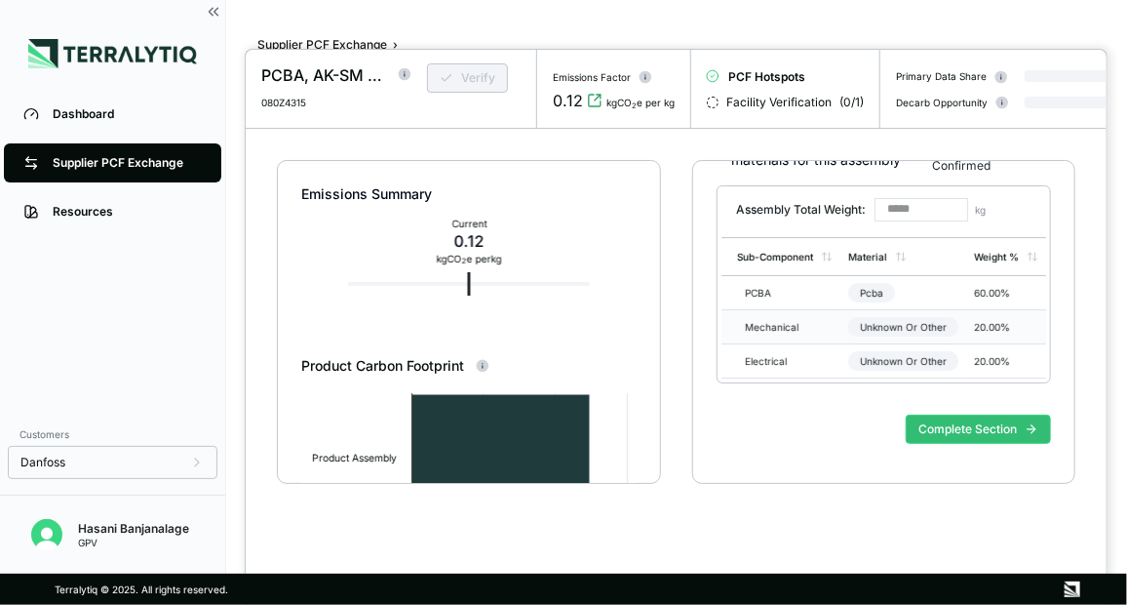
scroll to position [0, 0]
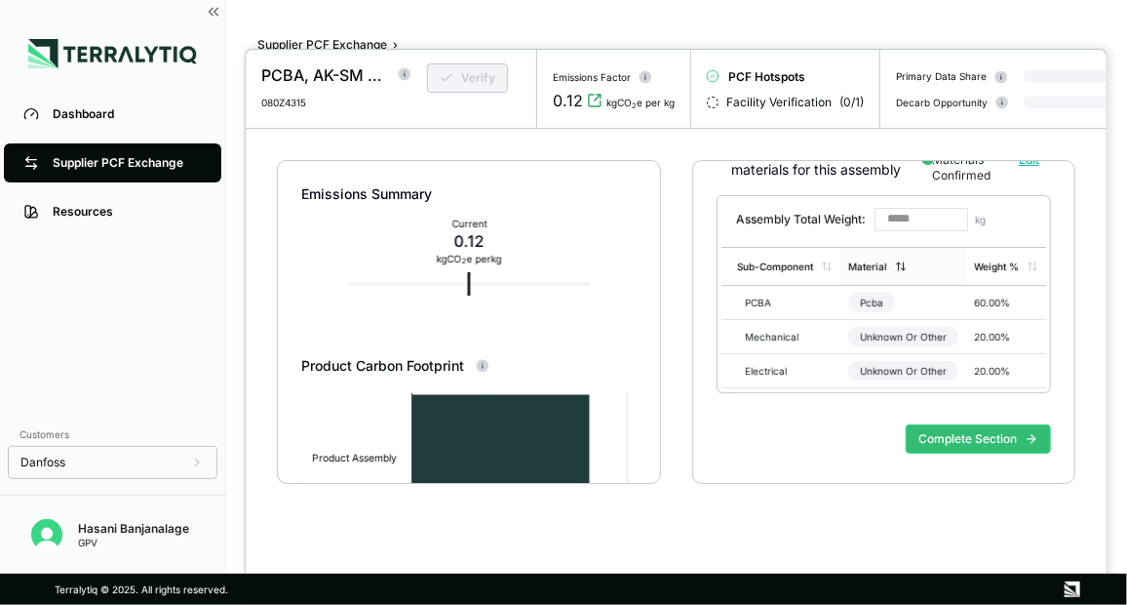
scroll to position [168, 0]
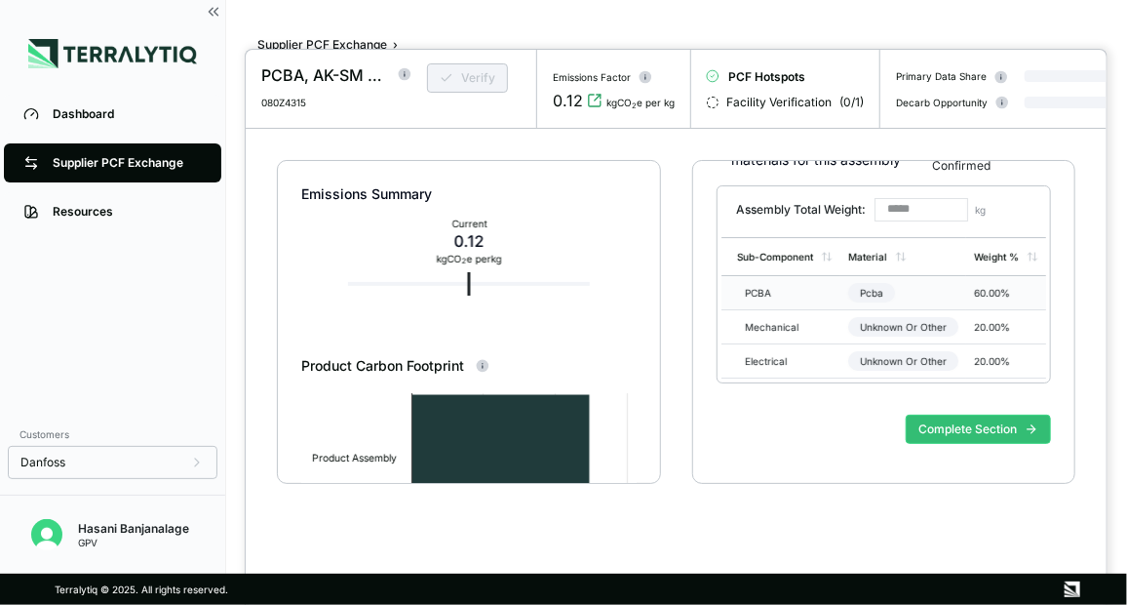
click at [877, 295] on div "Pcba" at bounding box center [871, 293] width 47 height 20
click at [877, 316] on div "Unknown Or Other" at bounding box center [903, 326] width 110 height 25
click at [885, 357] on div "Unknown Or Other" at bounding box center [903, 361] width 110 height 20
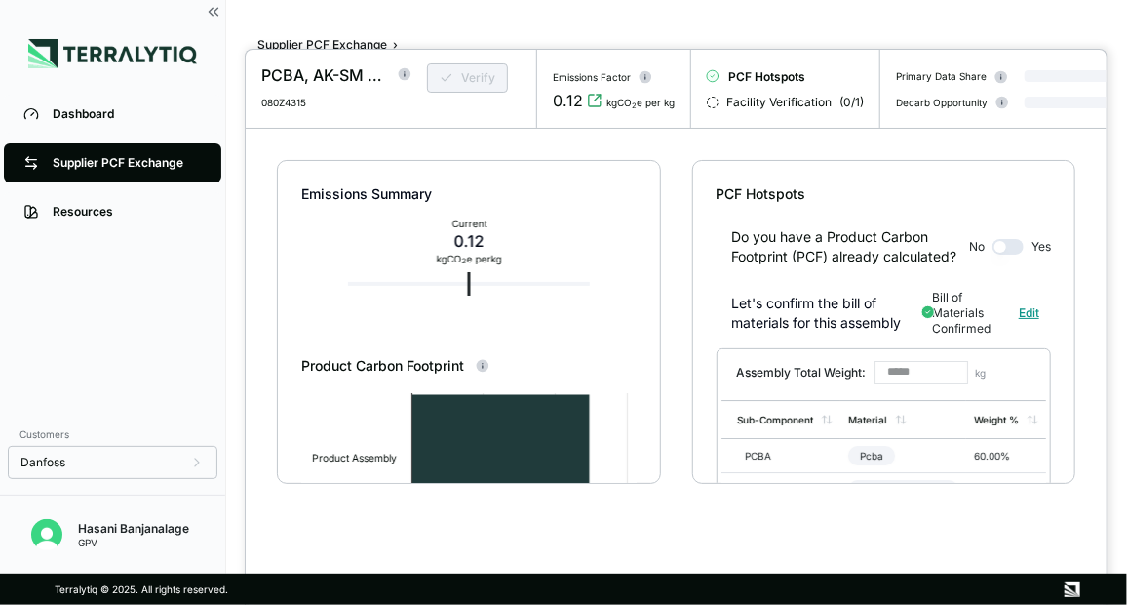
click at [1024, 319] on button "Edit" at bounding box center [1029, 312] width 44 height 27
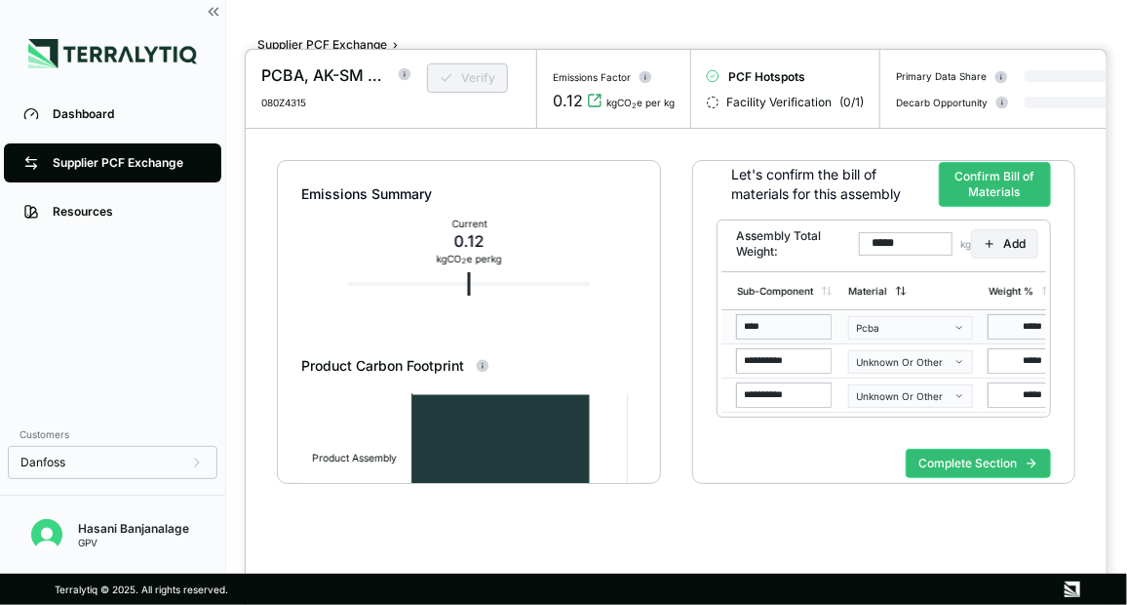
scroll to position [169, 0]
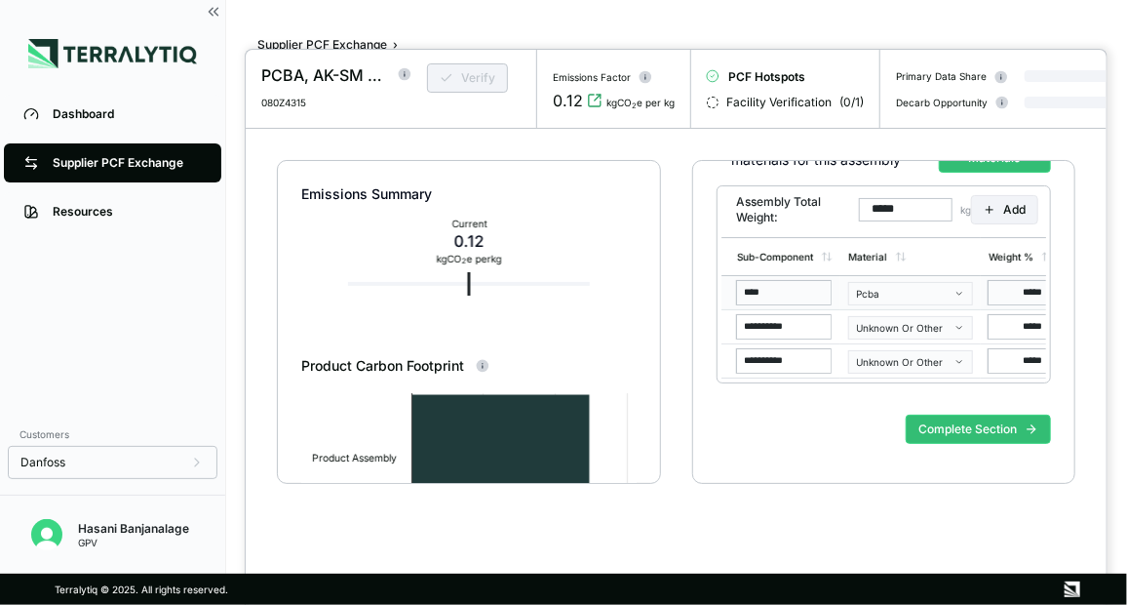
click at [895, 298] on div "Pcba" at bounding box center [904, 294] width 94 height 12
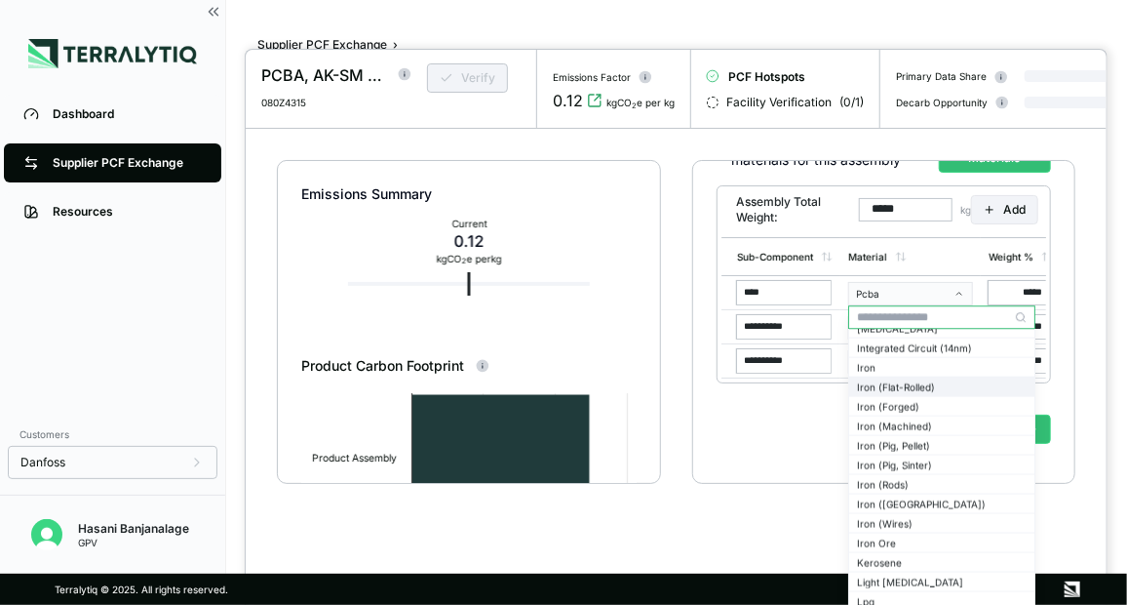
scroll to position [0, 0]
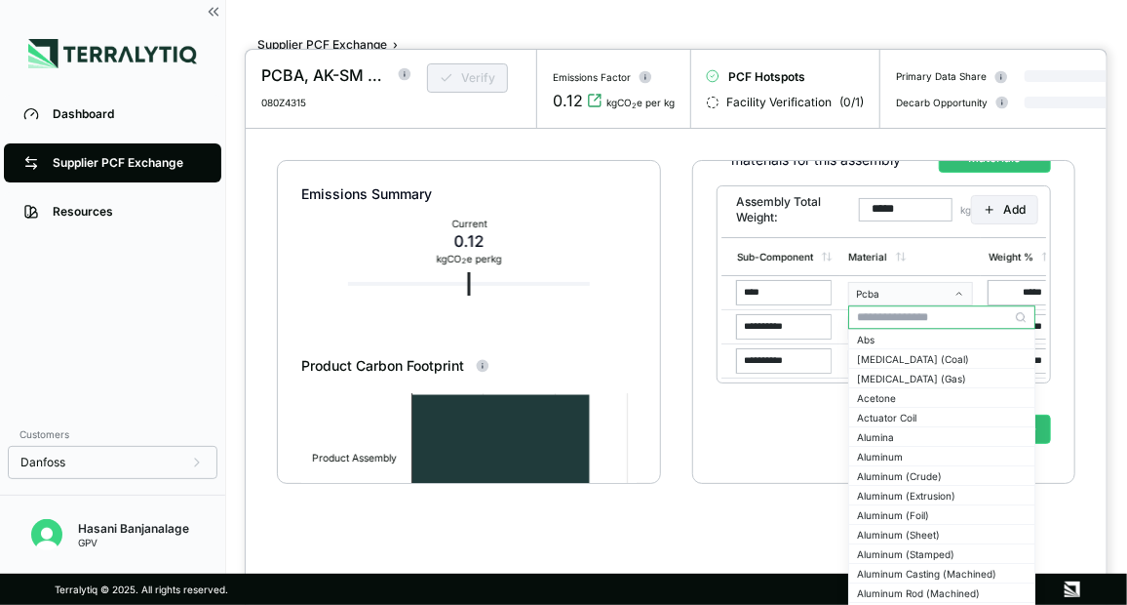
click at [1030, 193] on div "Assembly Total Weight: ***** kg Add" at bounding box center [884, 209] width 333 height 47
click at [1026, 210] on button "Add" at bounding box center [1004, 209] width 67 height 29
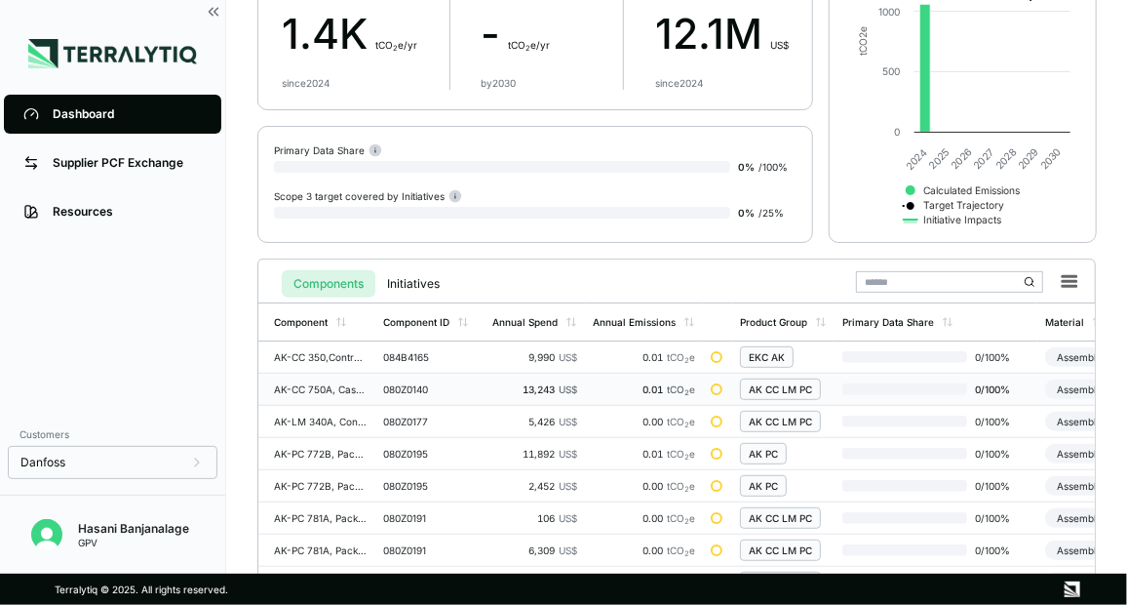
scroll to position [207, 0]
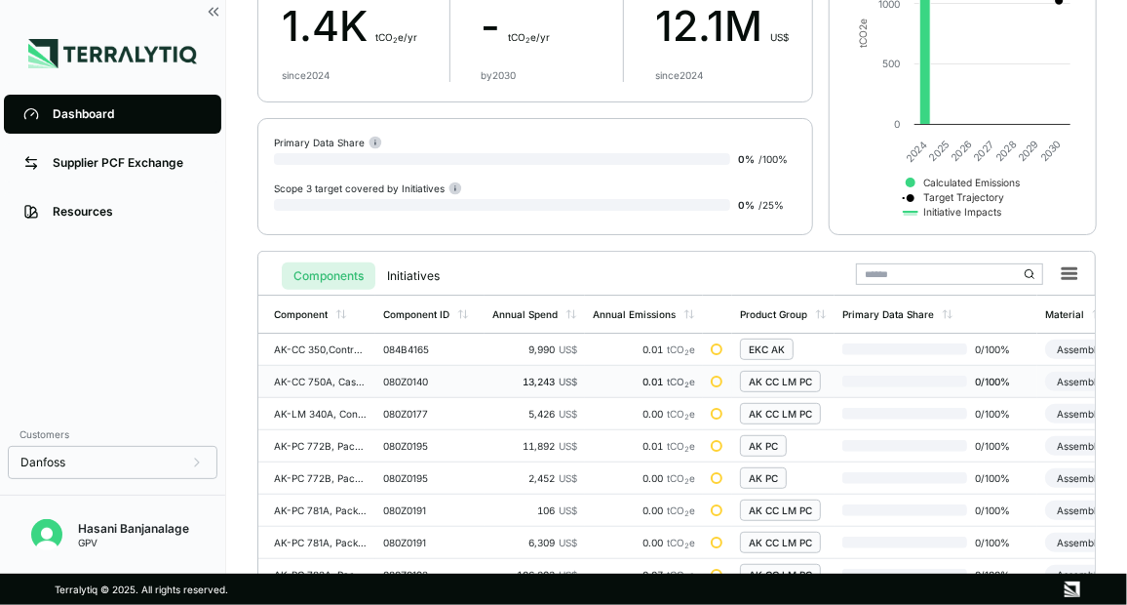
click at [390, 376] on div "080Z0140" at bounding box center [430, 381] width 94 height 12
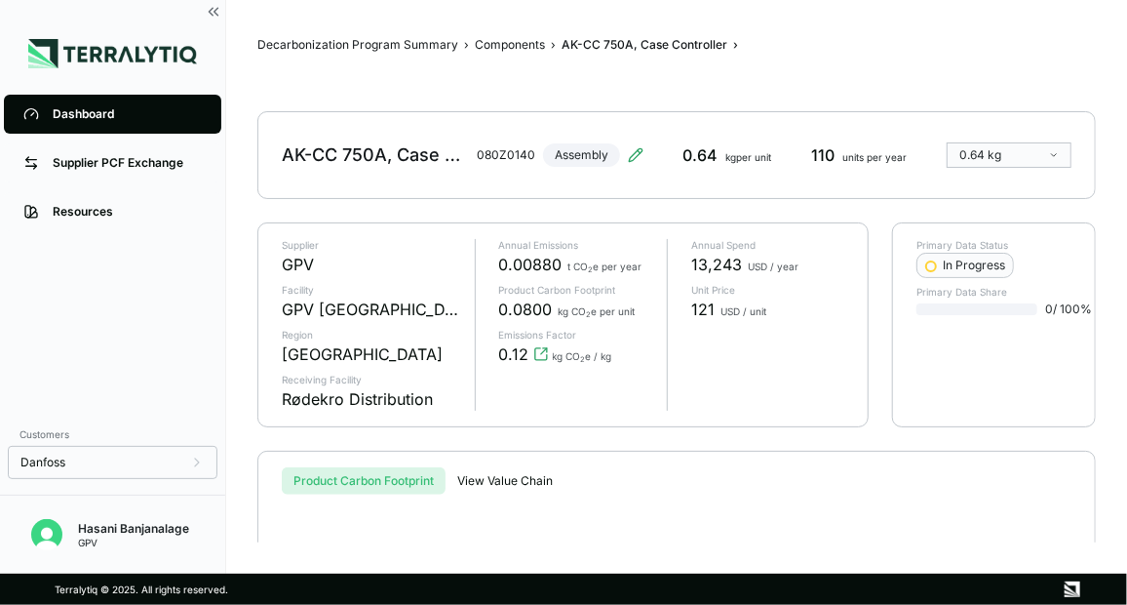
click at [439, 305] on div "Decarbonization Program Summary › Components › AK-CC 750A, Case Controller › AK…" at bounding box center [676, 286] width 839 height 511
click at [448, 304] on div "GPV [GEOGRAPHIC_DATA] (Nova) s.r.o. - [GEOGRAPHIC_DATA]" at bounding box center [370, 308] width 177 height 23
click at [116, 155] on div "Supplier PCF Exchange" at bounding box center [127, 163] width 149 height 16
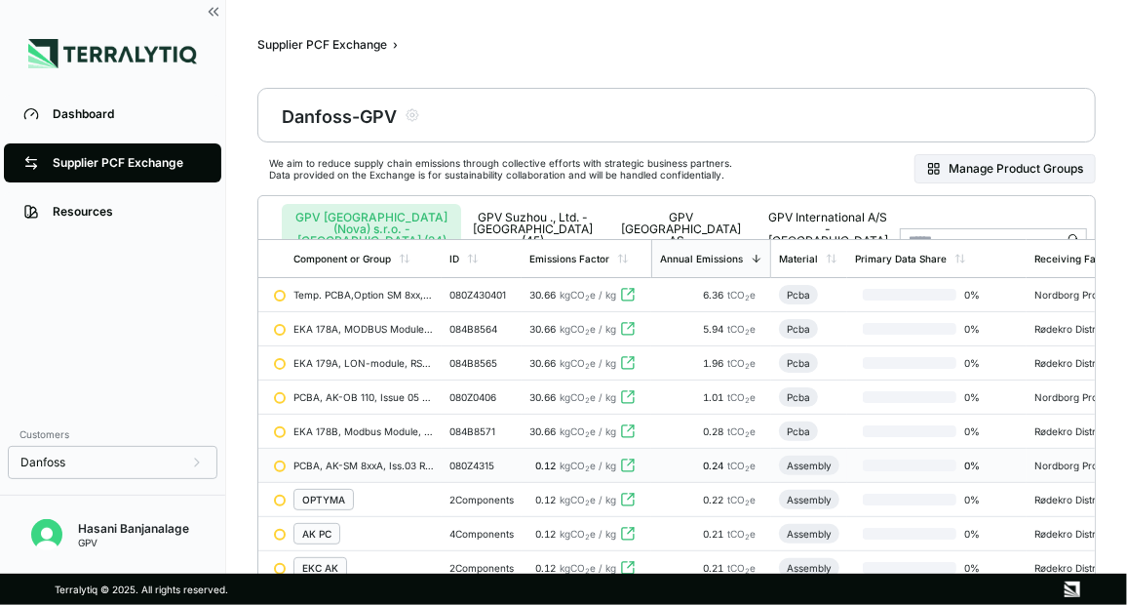
click at [576, 463] on span "kgCO 2 e / kg" at bounding box center [588, 465] width 57 height 12
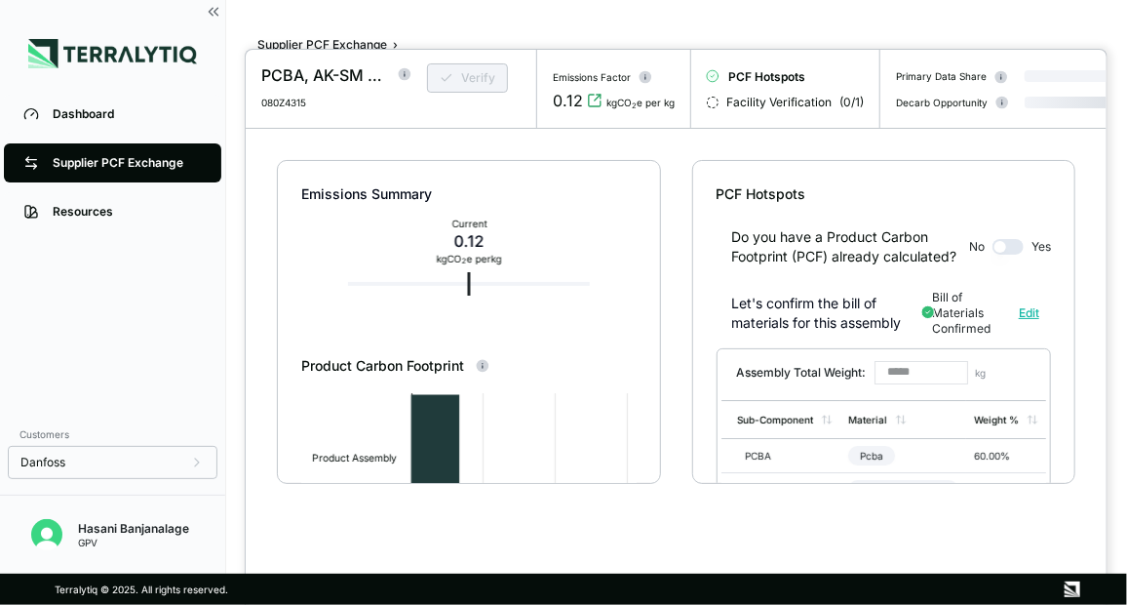
click at [1010, 253] on button "button" at bounding box center [1008, 247] width 31 height 16
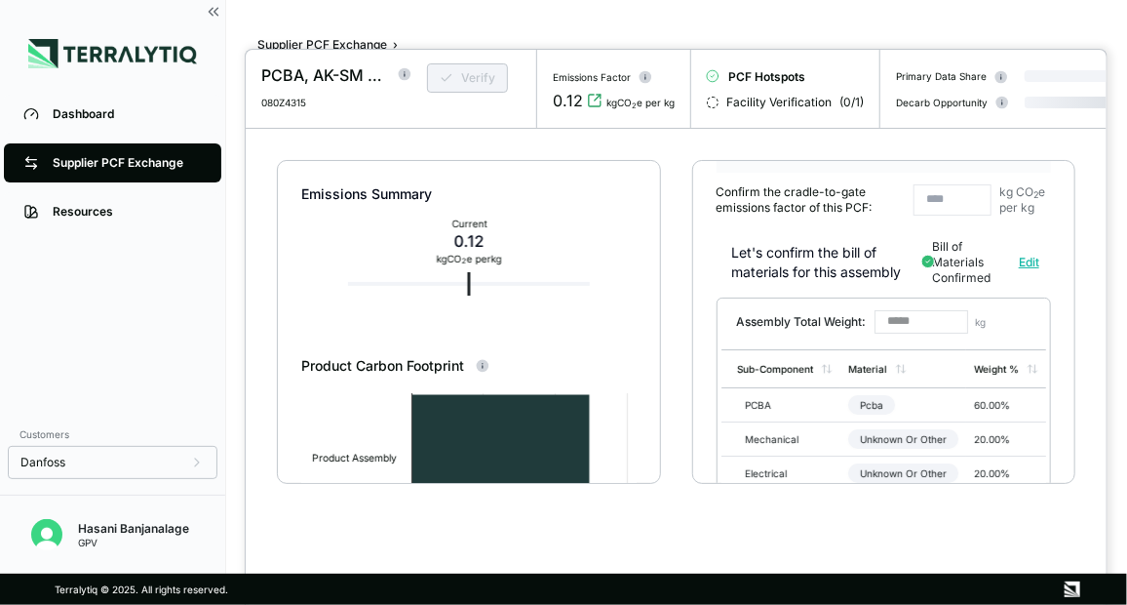
scroll to position [207, 0]
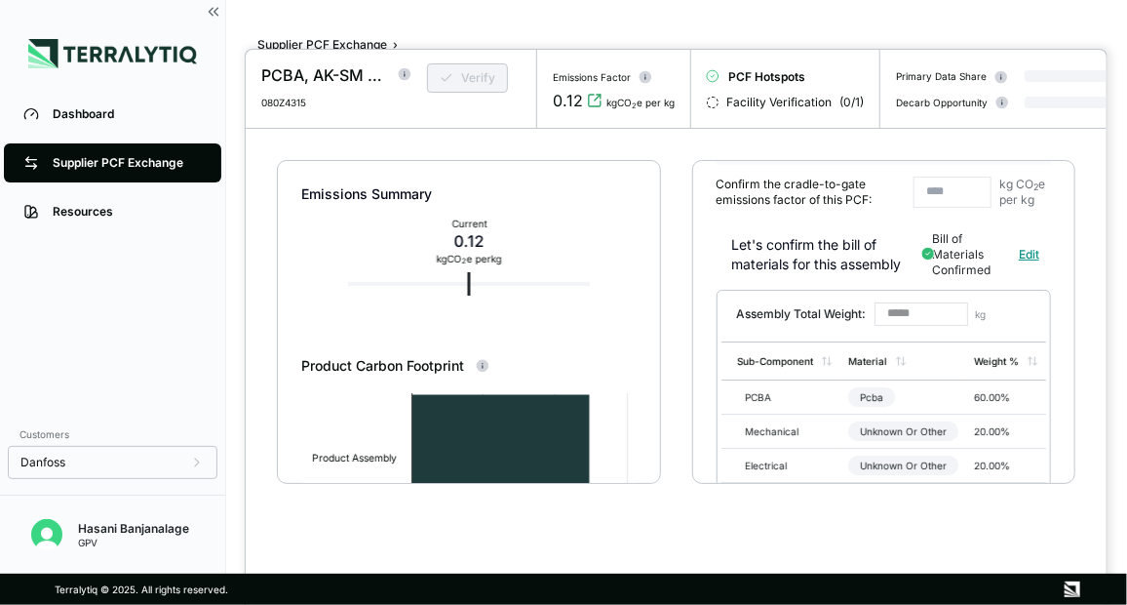
click at [1029, 256] on button "Edit" at bounding box center [1029, 254] width 44 height 27
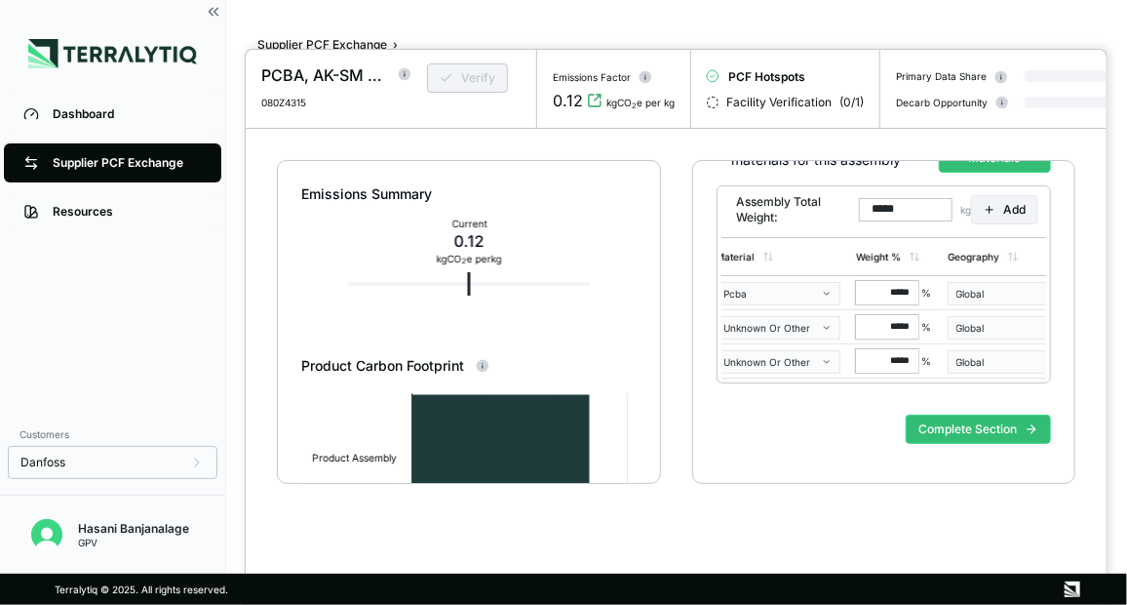
scroll to position [0, 195]
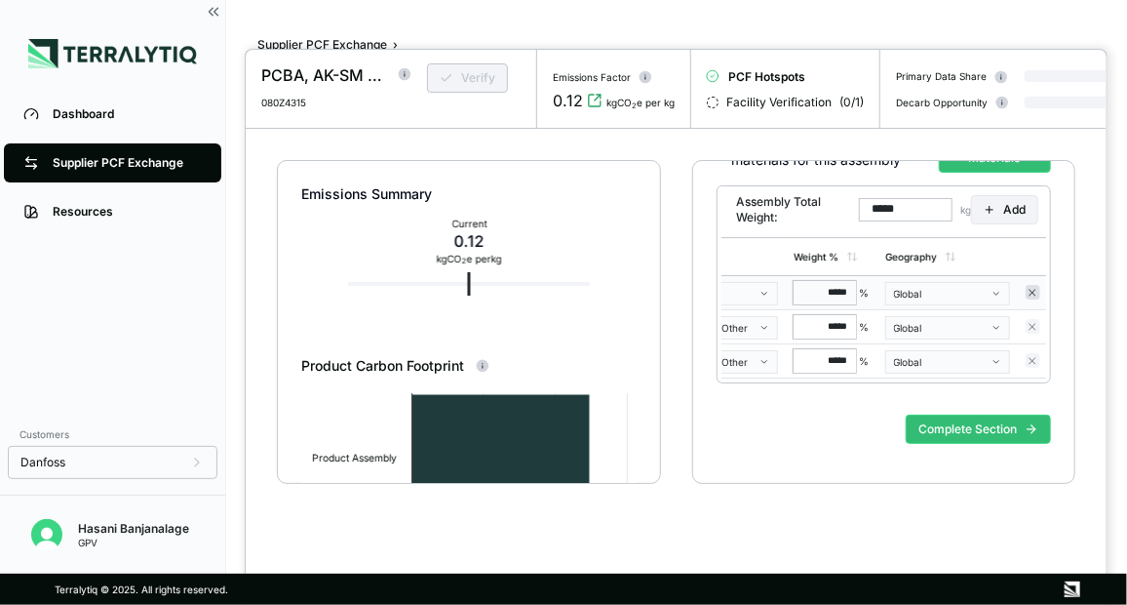
click at [1032, 295] on icon at bounding box center [1033, 293] width 12 height 12
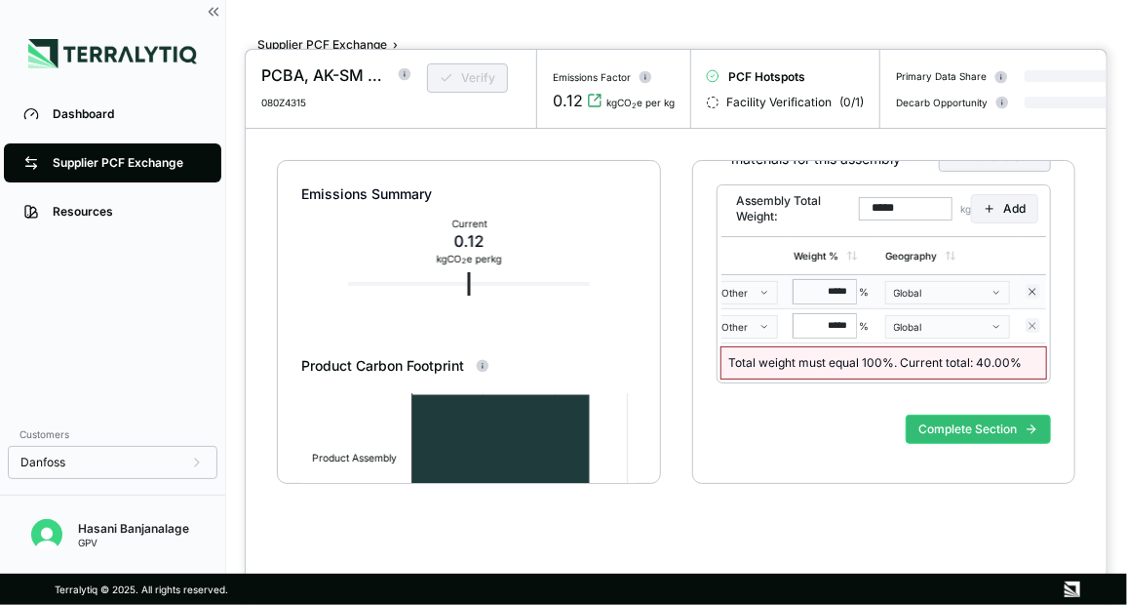
click at [1032, 295] on icon at bounding box center [1033, 292] width 12 height 12
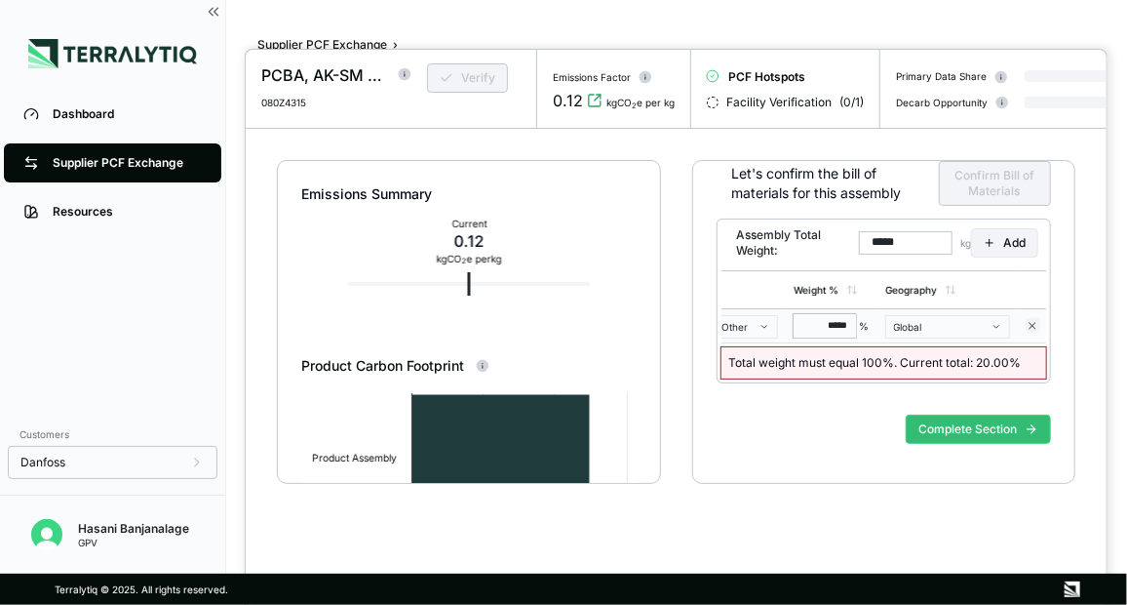
scroll to position [284, 0]
click at [1029, 318] on td at bounding box center [1033, 326] width 31 height 34
click at [1033, 322] on icon at bounding box center [1033, 326] width 12 height 12
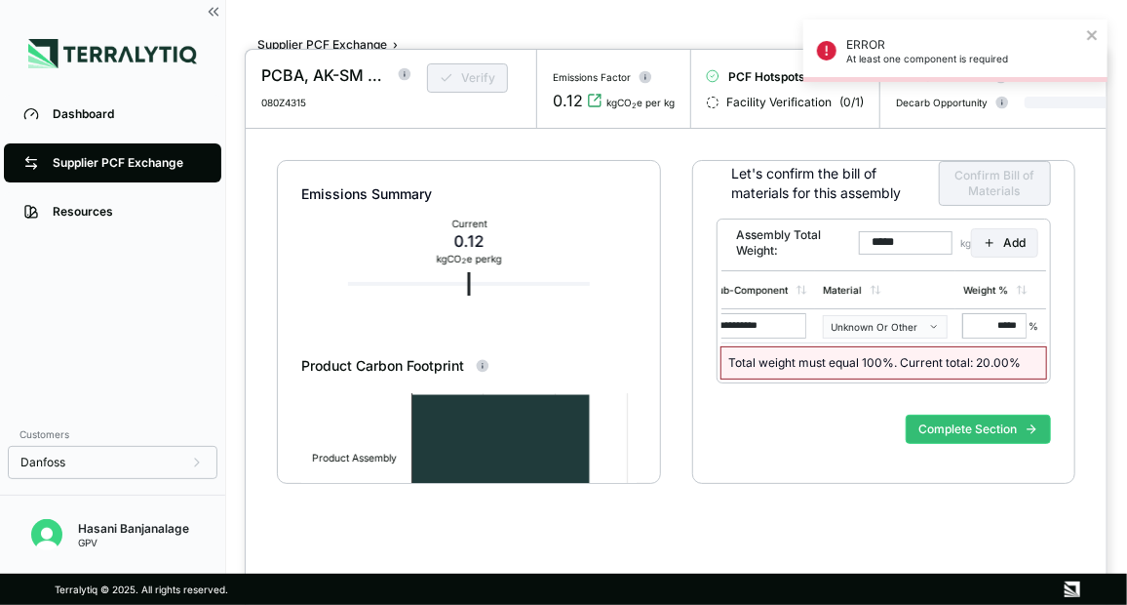
scroll to position [0, 0]
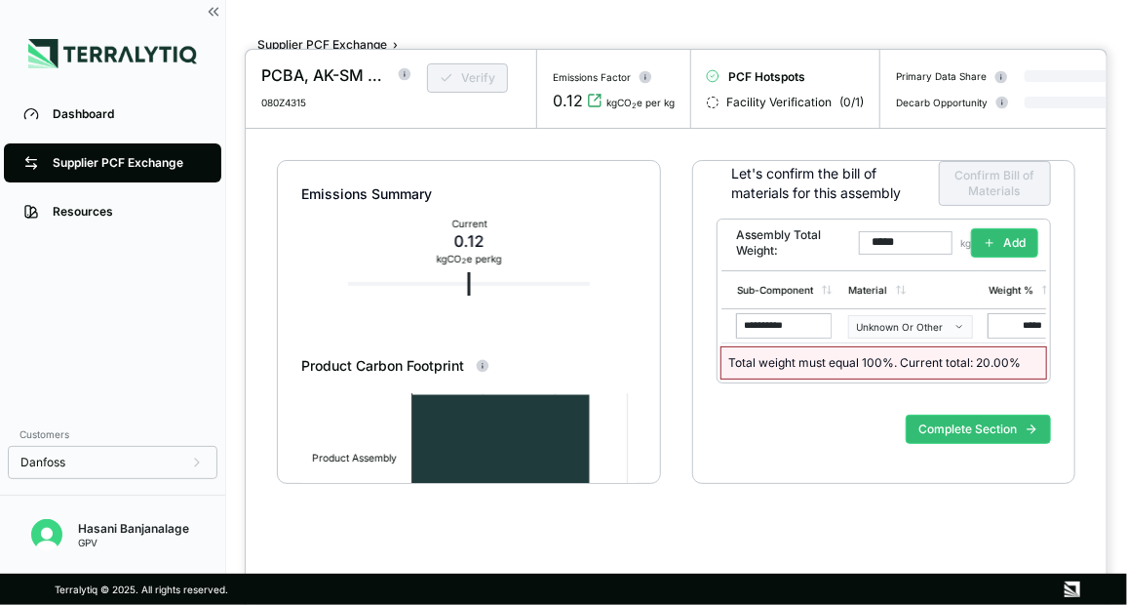
click at [1017, 248] on button "Add" at bounding box center [1004, 242] width 67 height 29
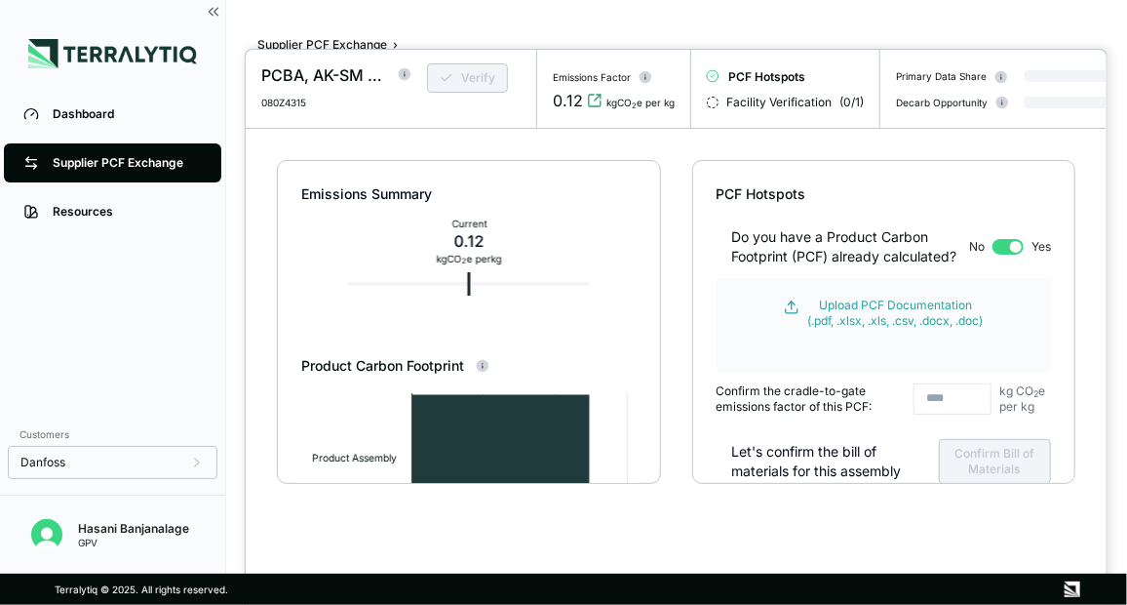
scroll to position [318, 0]
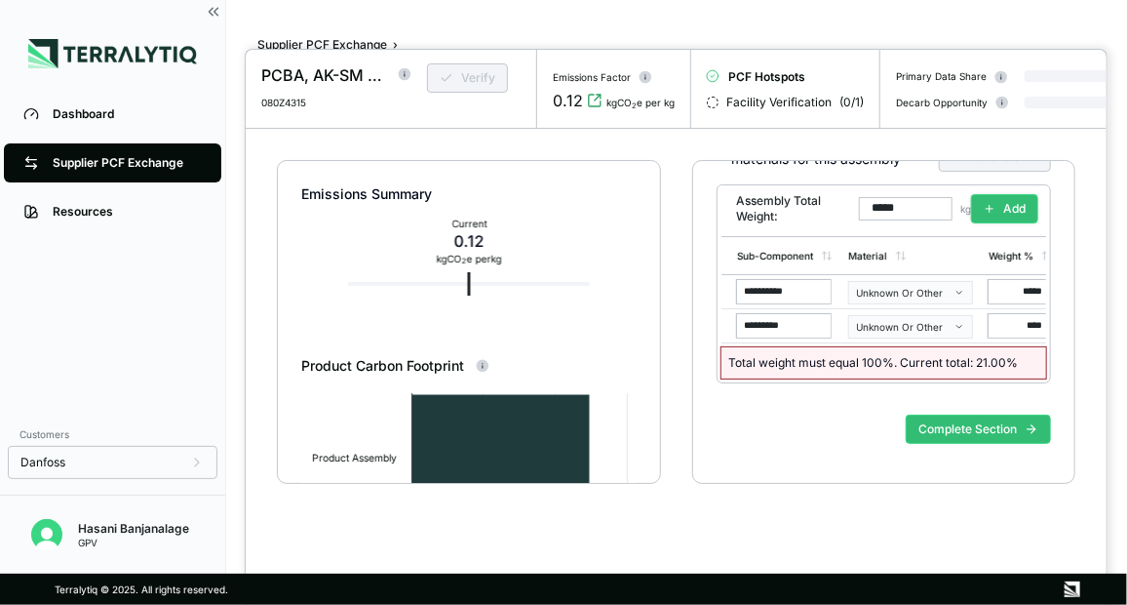
click at [985, 205] on icon at bounding box center [990, 209] width 12 height 12
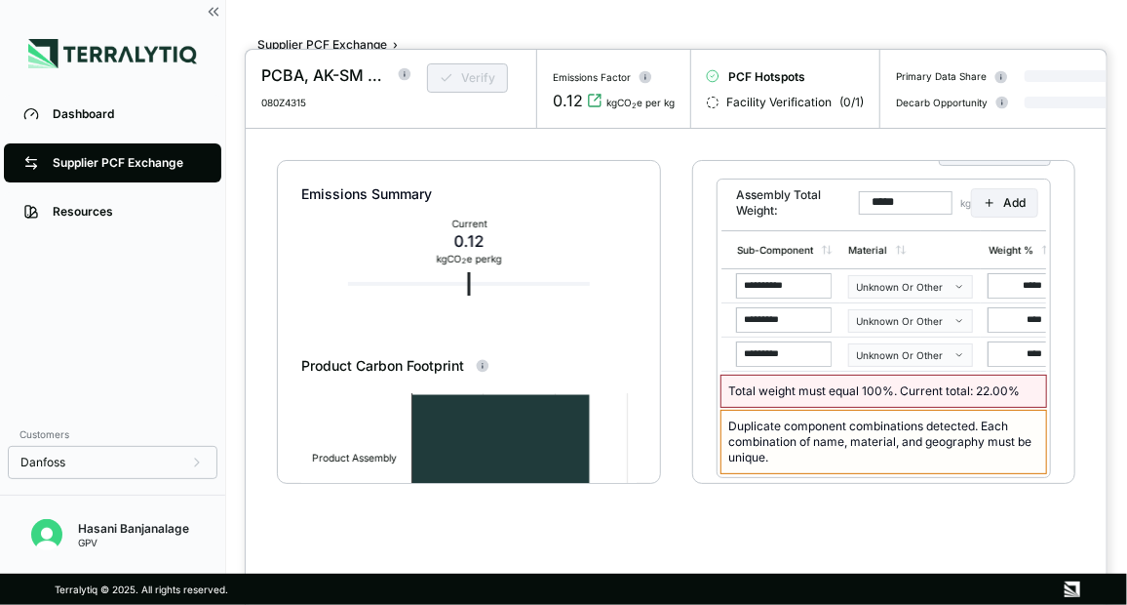
drag, startPoint x: 811, startPoint y: 325, endPoint x: 677, endPoint y: 335, distance: 135.0
click at [677, 335] on div "**********" at bounding box center [676, 351] width 861 height 445
type input "**********"
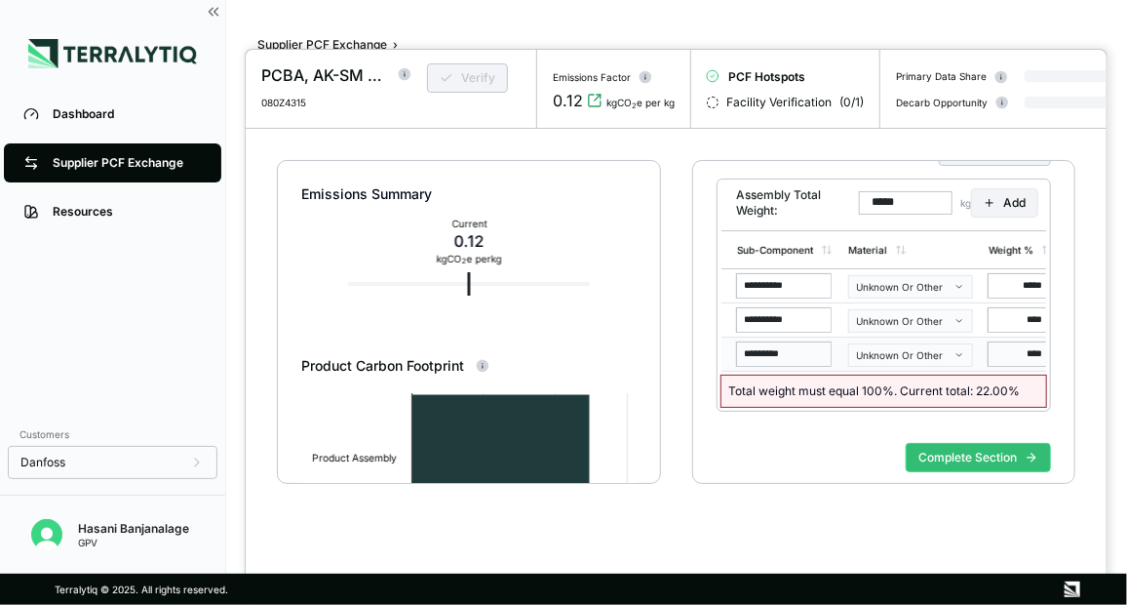
drag, startPoint x: 804, startPoint y: 365, endPoint x: 690, endPoint y: 361, distance: 113.2
type input "****"
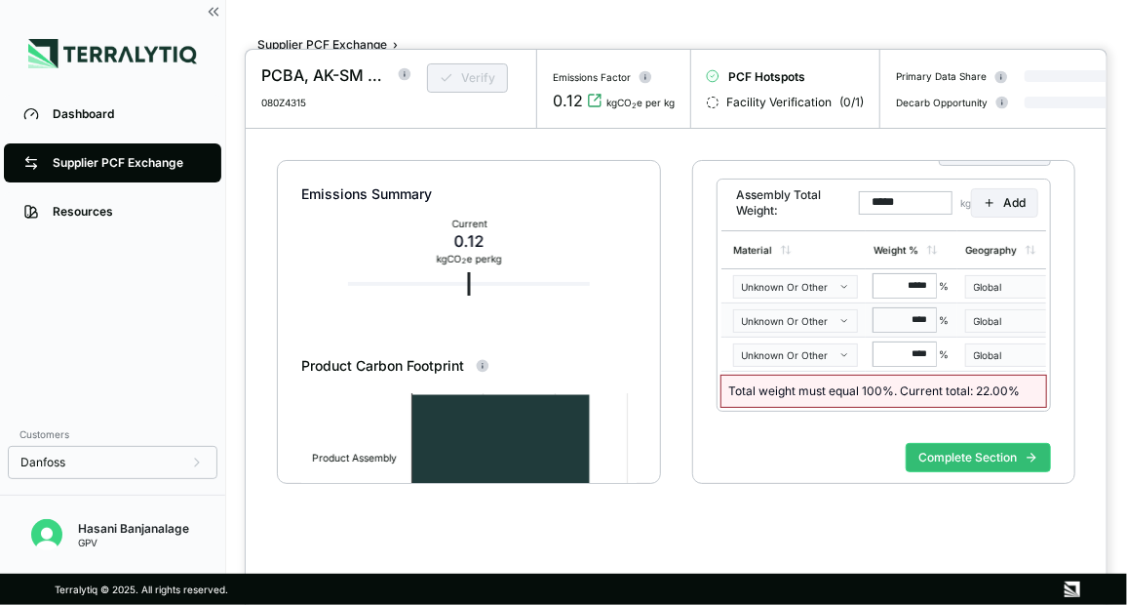
drag, startPoint x: 1018, startPoint y: 325, endPoint x: 1044, endPoint y: 324, distance: 25.4
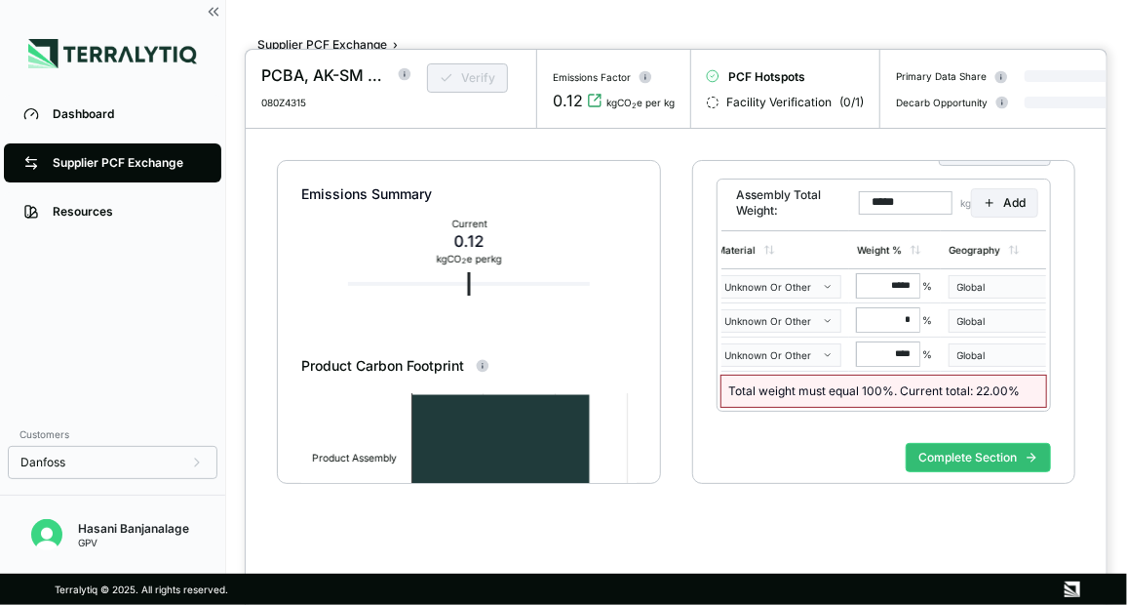
type input "**"
click at [924, 470] on div "Complete Section" at bounding box center [884, 473] width 335 height 76
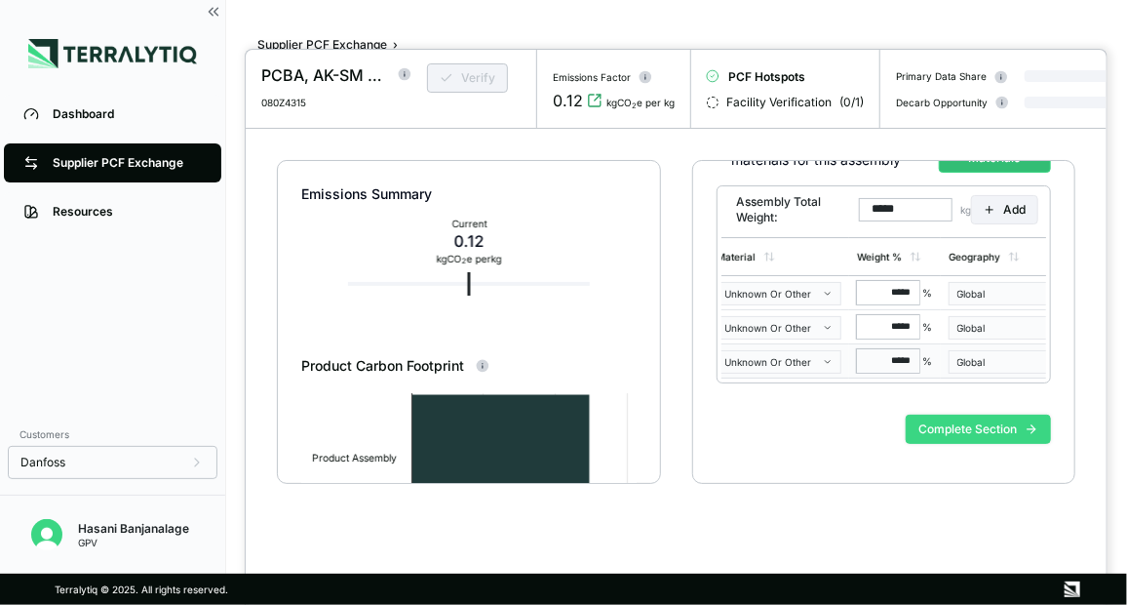
click at [948, 441] on button "Complete Section" at bounding box center [978, 428] width 145 height 29
click at [809, 425] on div "Complete Section" at bounding box center [884, 445] width 335 height 76
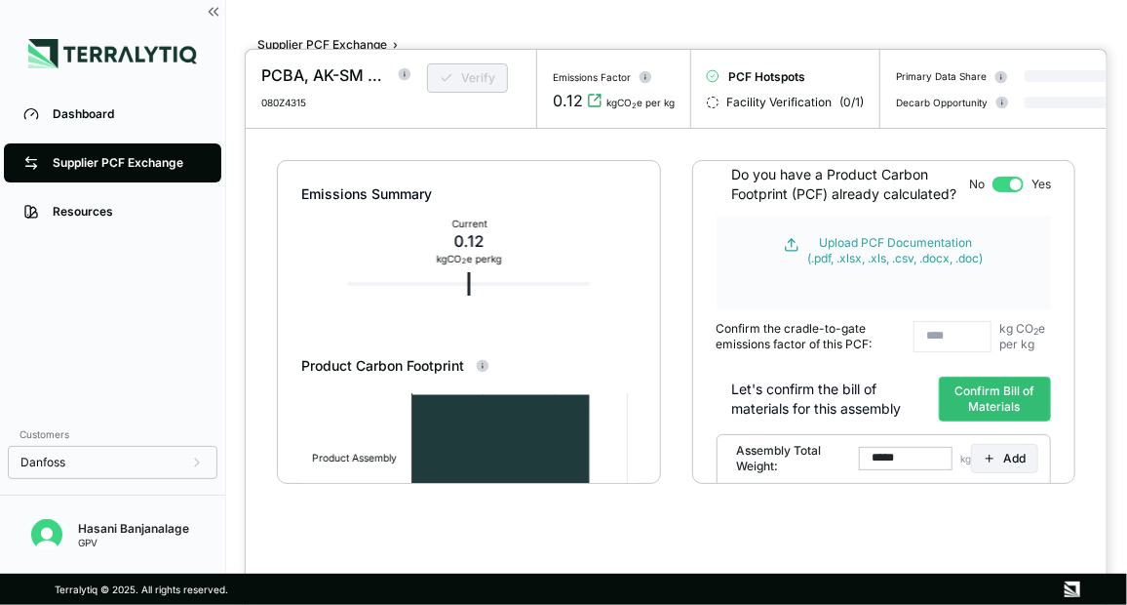
scroll to position [0, 0]
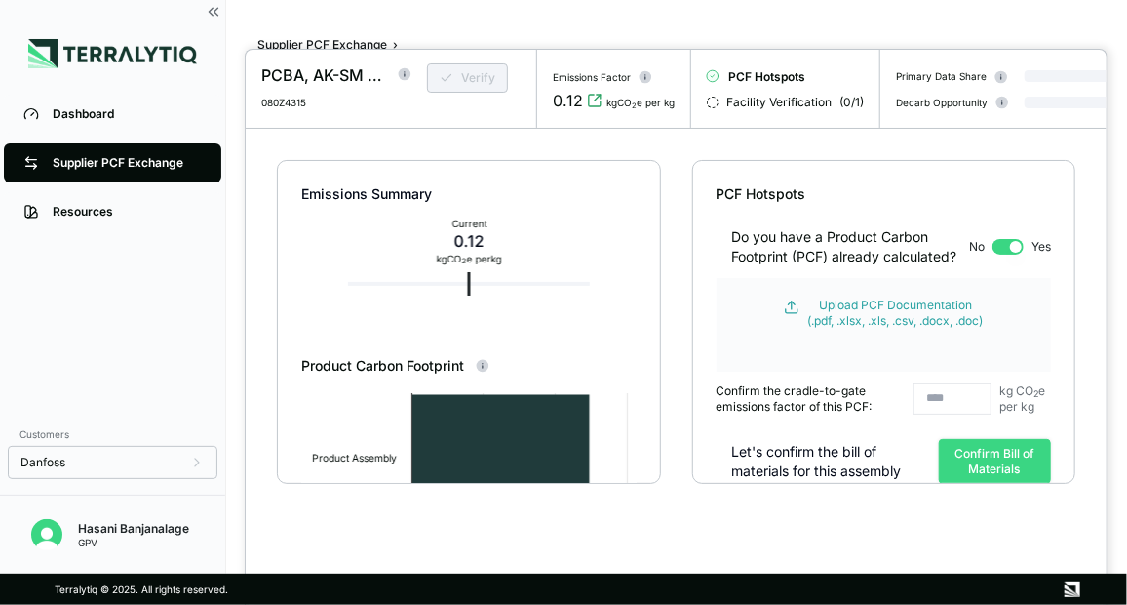
click at [965, 460] on button "Confirm Bill of Materials" at bounding box center [995, 461] width 112 height 45
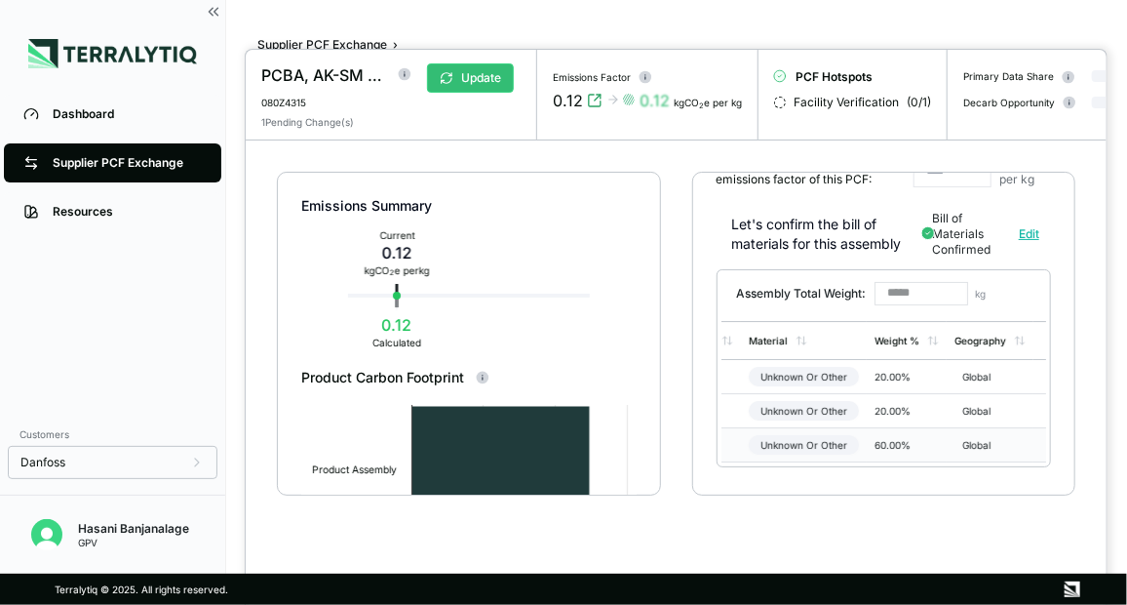
scroll to position [316, 0]
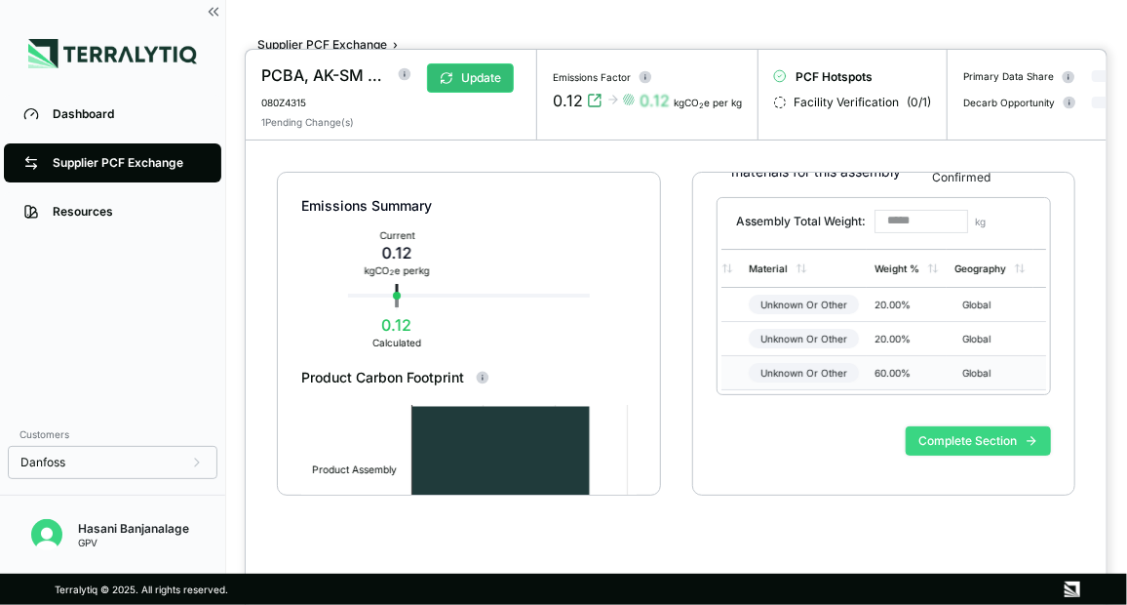
click at [931, 445] on button "Complete Section" at bounding box center [978, 440] width 145 height 29
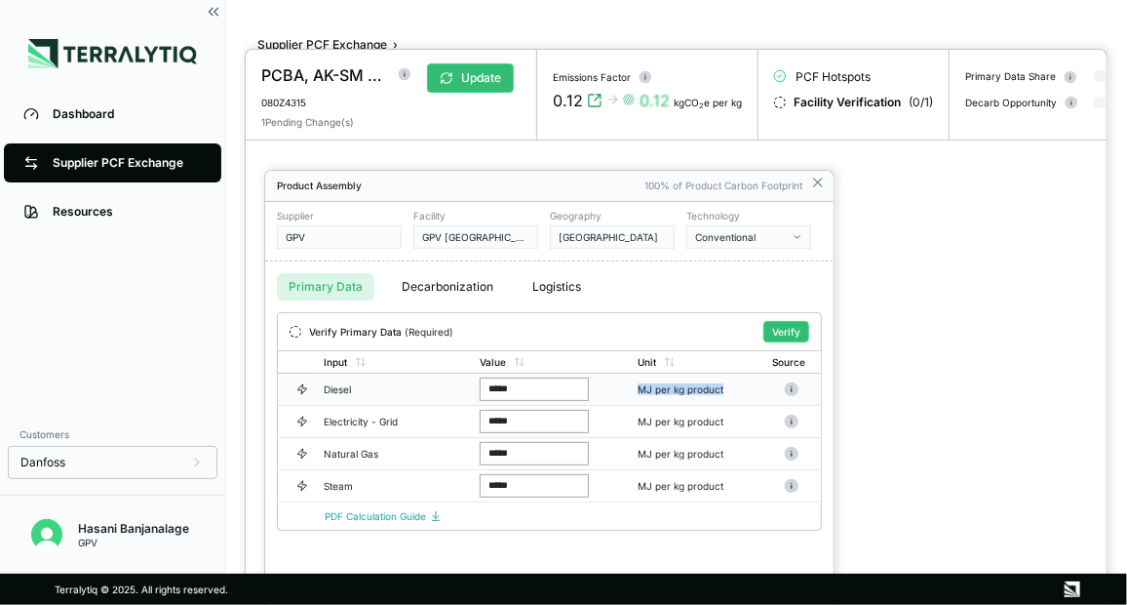
drag, startPoint x: 730, startPoint y: 385, endPoint x: 639, endPoint y: 388, distance: 91.7
click at [639, 388] on div "MJ per kg product" at bounding box center [692, 389] width 109 height 12
copy div "MJ per kg product"
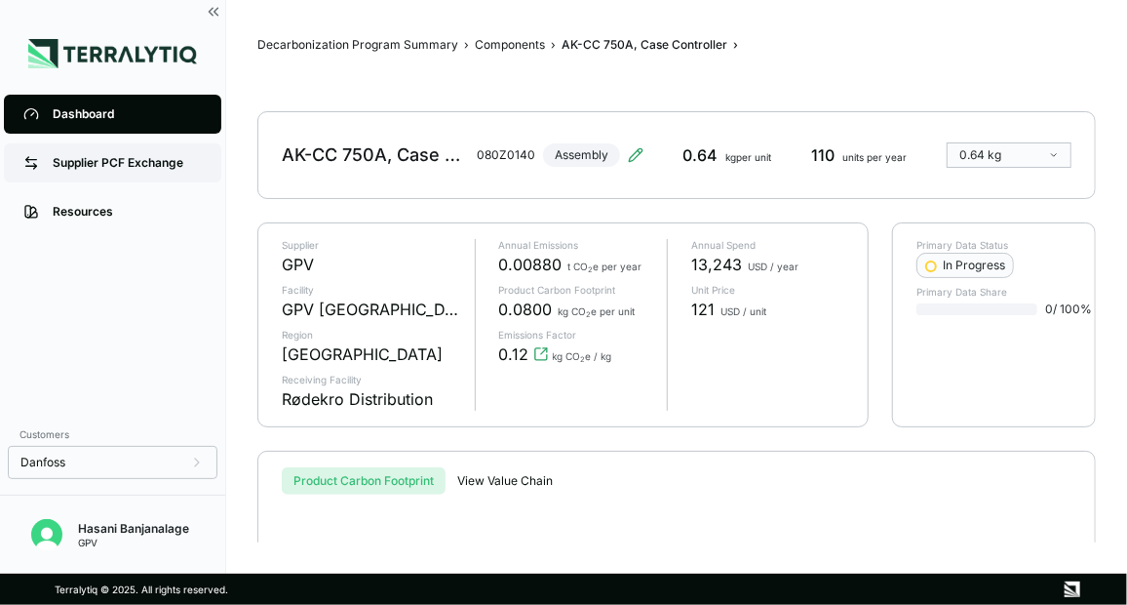
click at [154, 166] on div "Supplier PCF Exchange" at bounding box center [127, 163] width 149 height 16
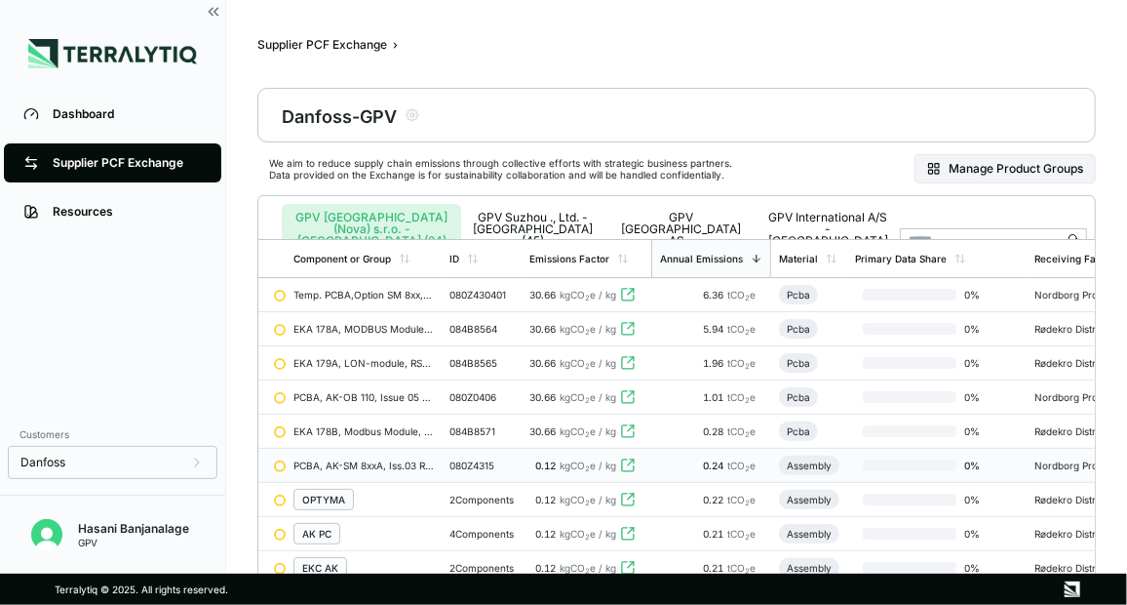
click at [496, 469] on div "080Z4315" at bounding box center [482, 465] width 64 height 12
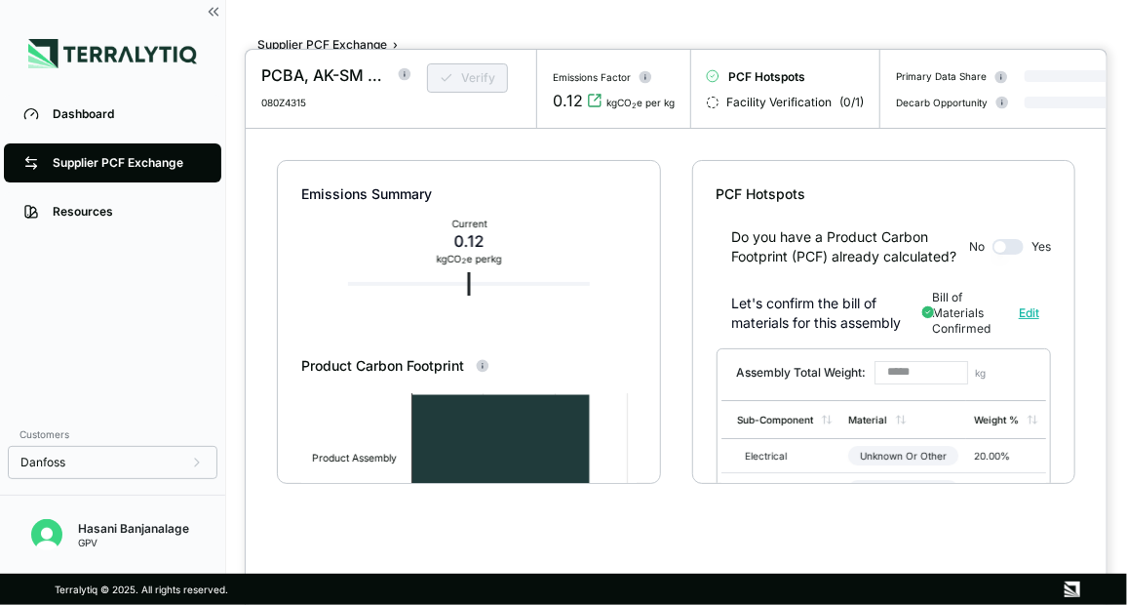
click at [1004, 255] on button "button" at bounding box center [1008, 247] width 31 height 16
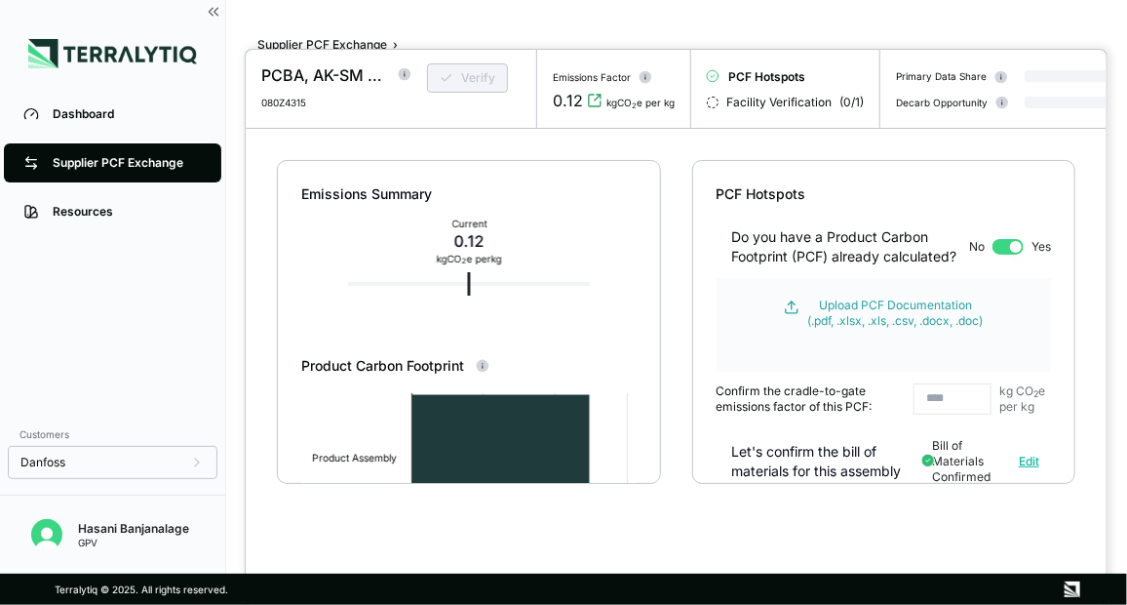
scroll to position [207, 0]
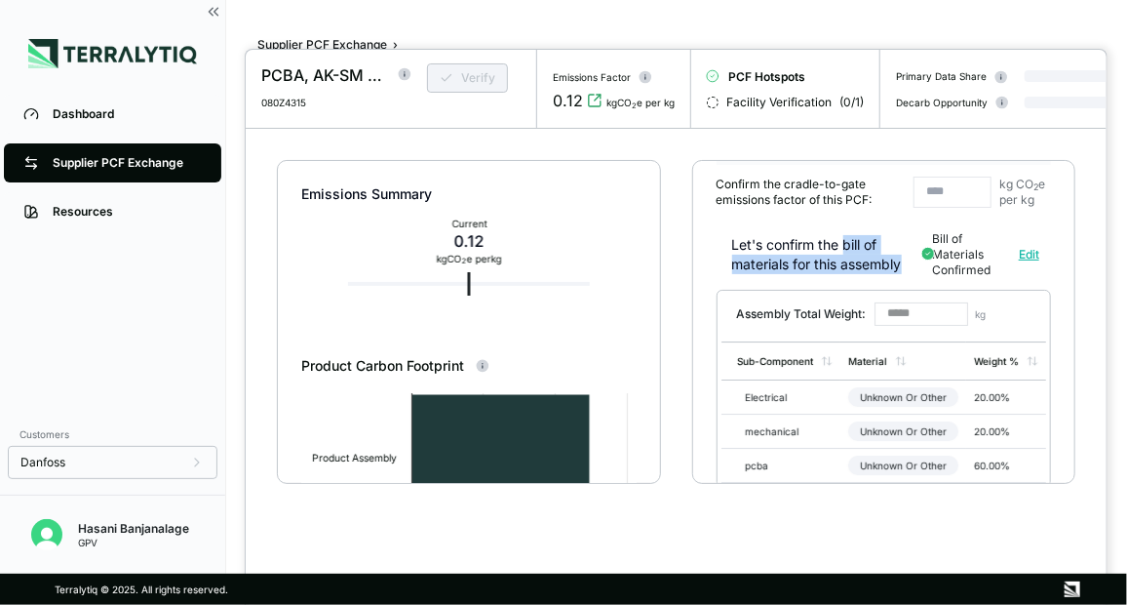
drag, startPoint x: 904, startPoint y: 270, endPoint x: 845, endPoint y: 250, distance: 62.9
click at [845, 250] on div "Let's confirm the bill of materials for this assembly" at bounding box center [827, 254] width 190 height 39
copy div "bill of materials for this assembly"
